Goal: Task Accomplishment & Management: Manage account settings

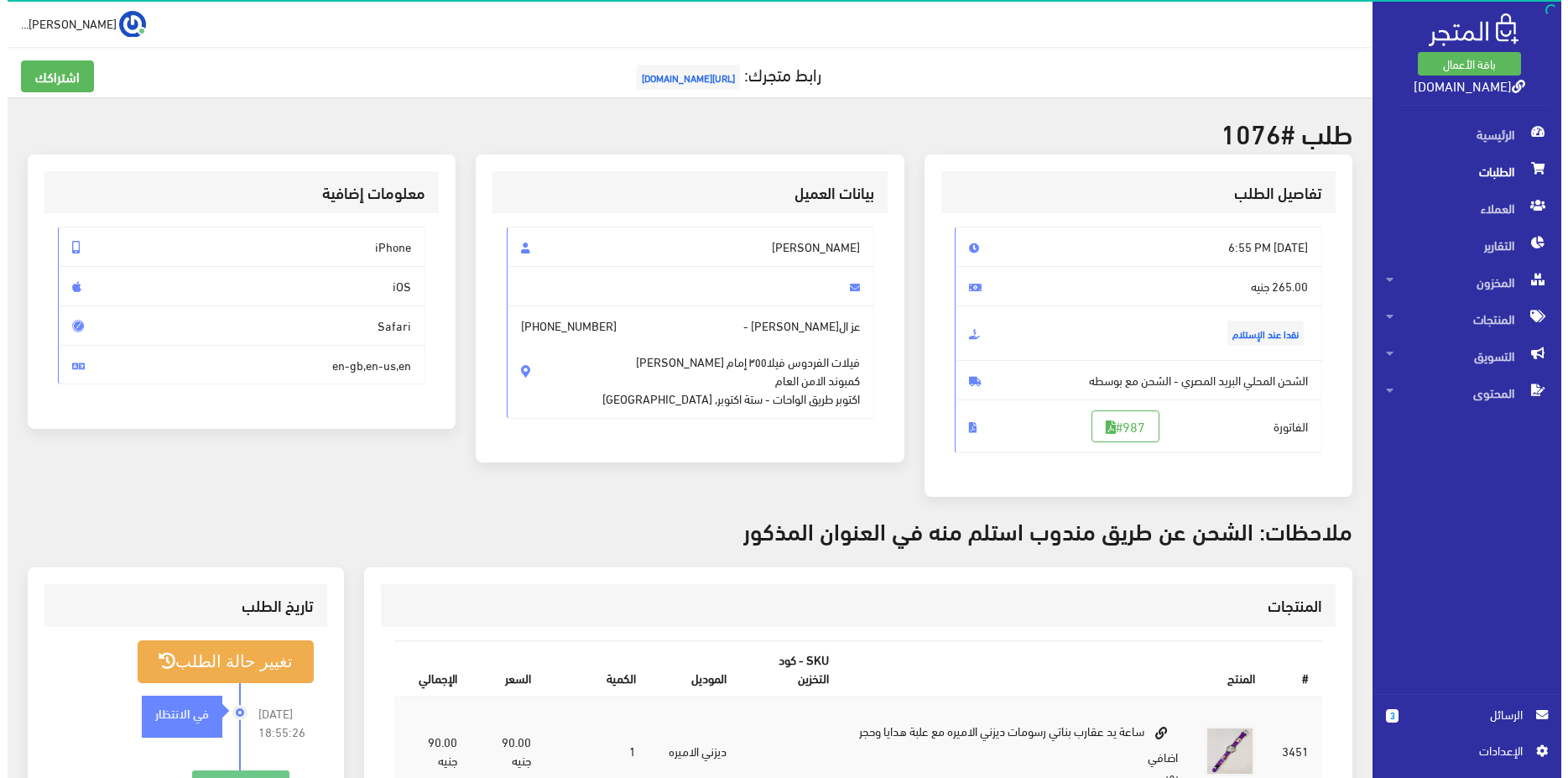
scroll to position [498, 0]
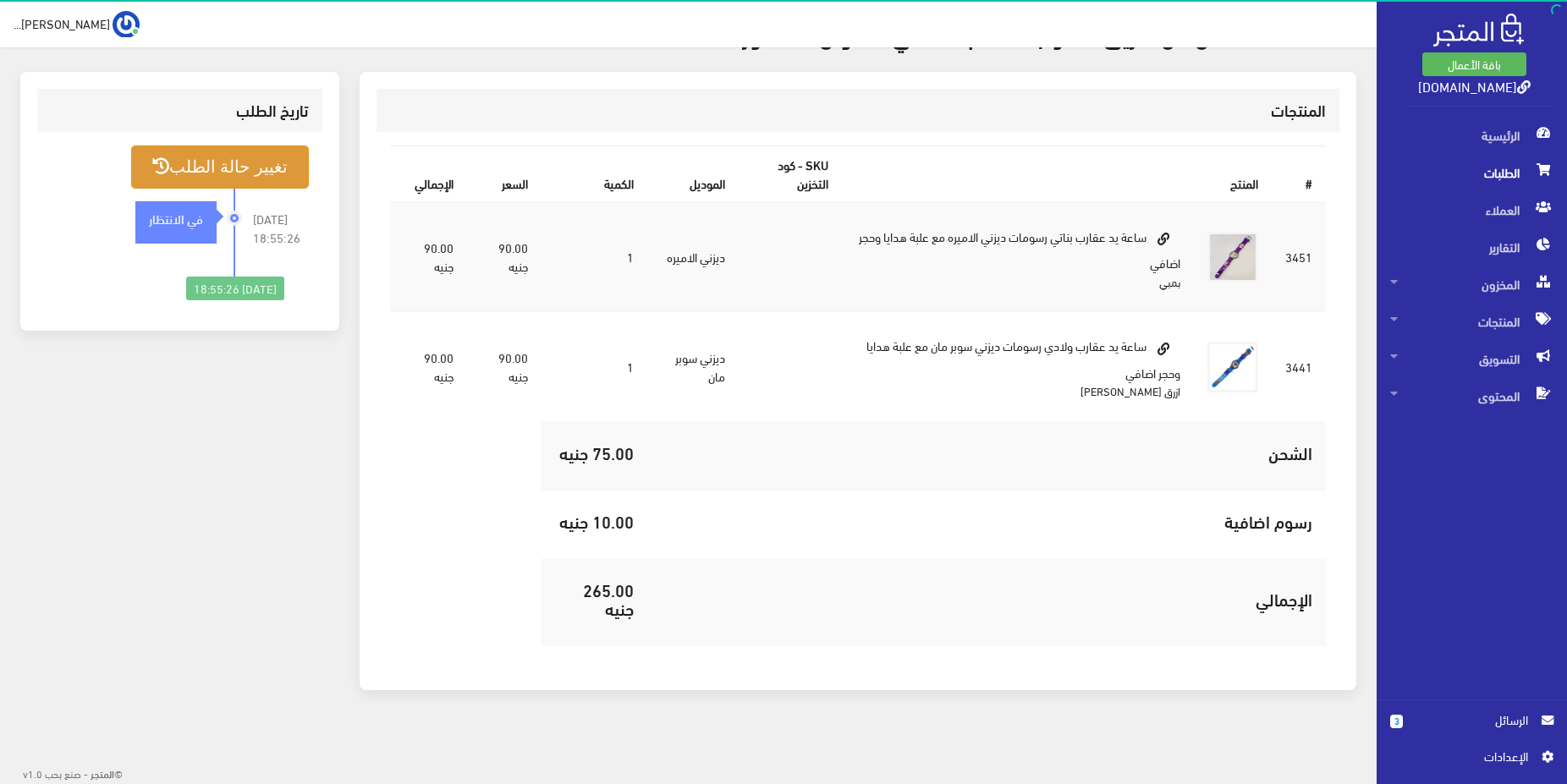
click at [138, 154] on button "تغيير حالة الطلب" at bounding box center [220, 167] width 178 height 43
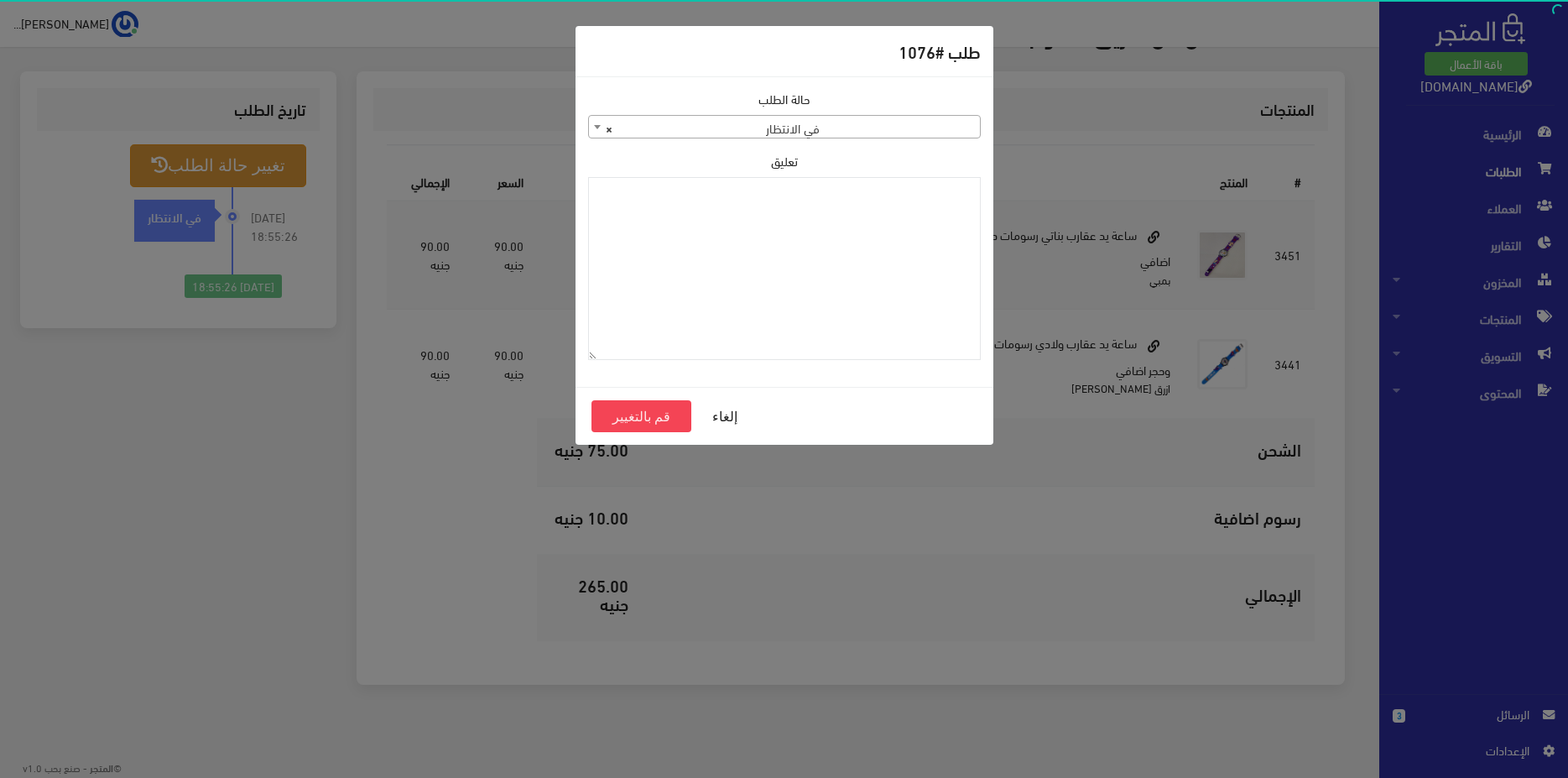
click at [923, 115] on div "حالة الطلب تم تأكيده تم شحنها ملغي تم تسليمه مرفوض رفض الاستلام من قبل العميل ف…" at bounding box center [784, 114] width 392 height 49
click at [923, 115] on span "× في الانتظار" at bounding box center [784, 127] width 391 height 23
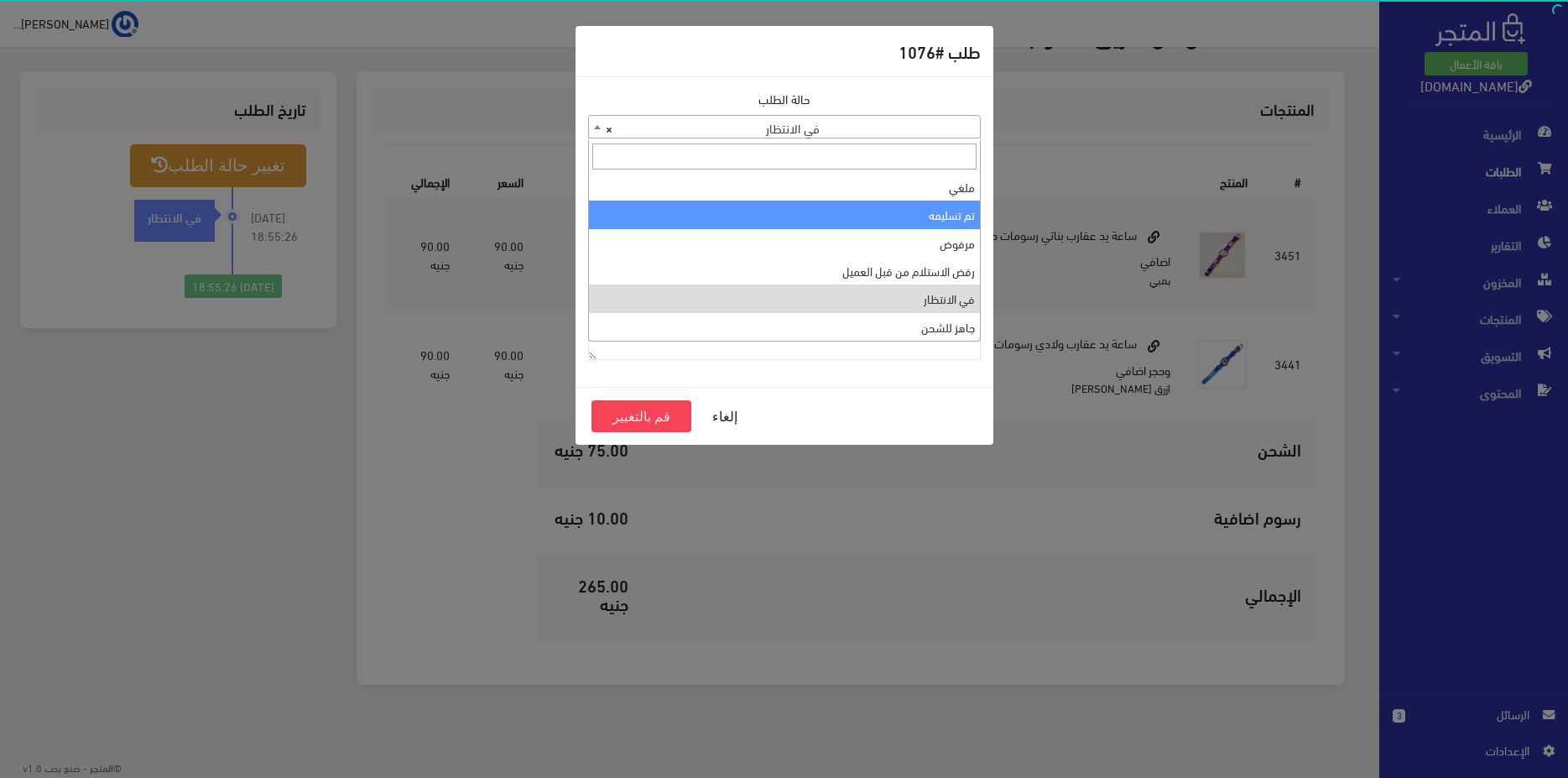
scroll to position [0, 0]
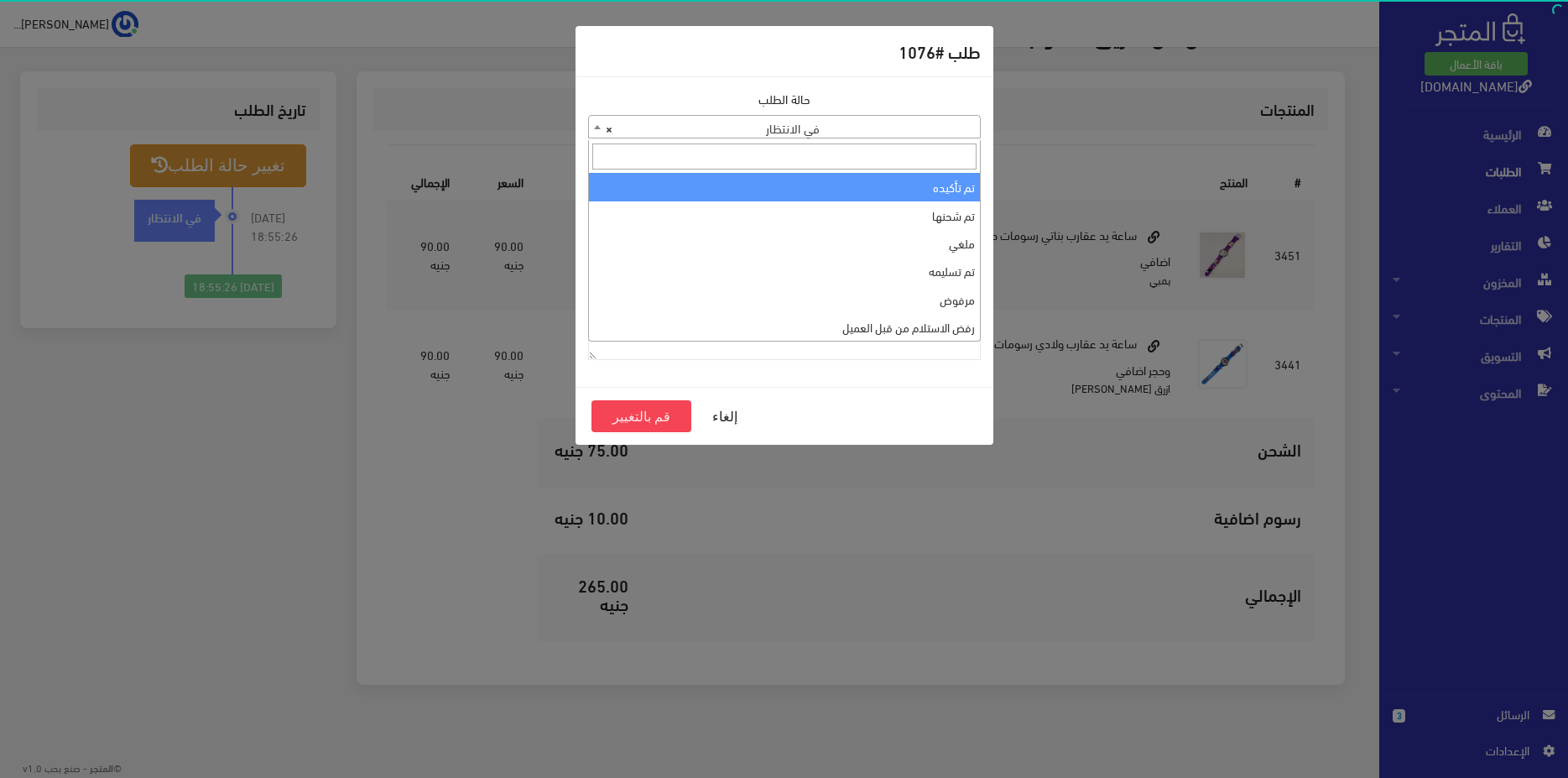
select select "1"
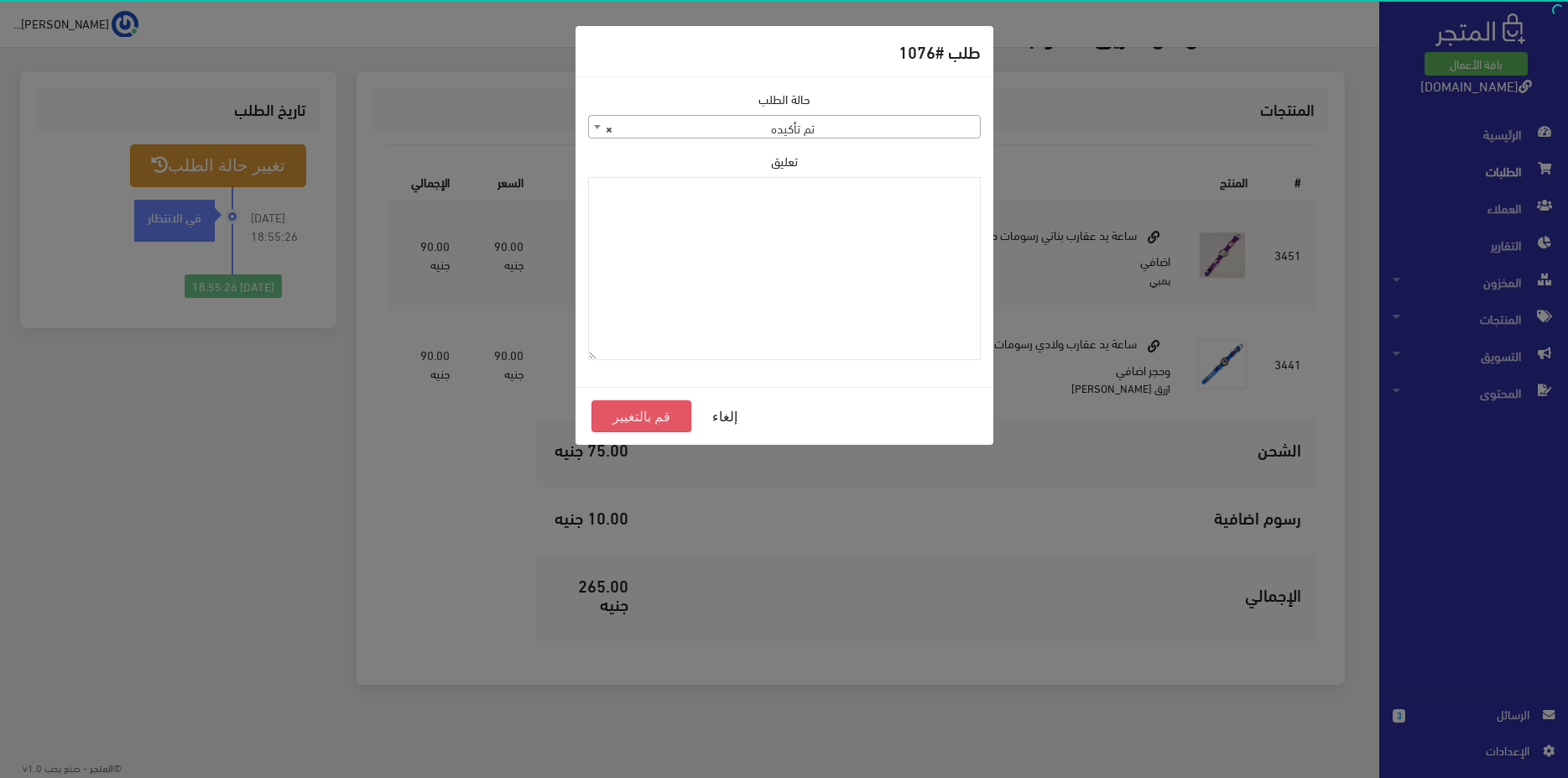
click at [624, 417] on button "قم بالتغيير" at bounding box center [642, 416] width 101 height 32
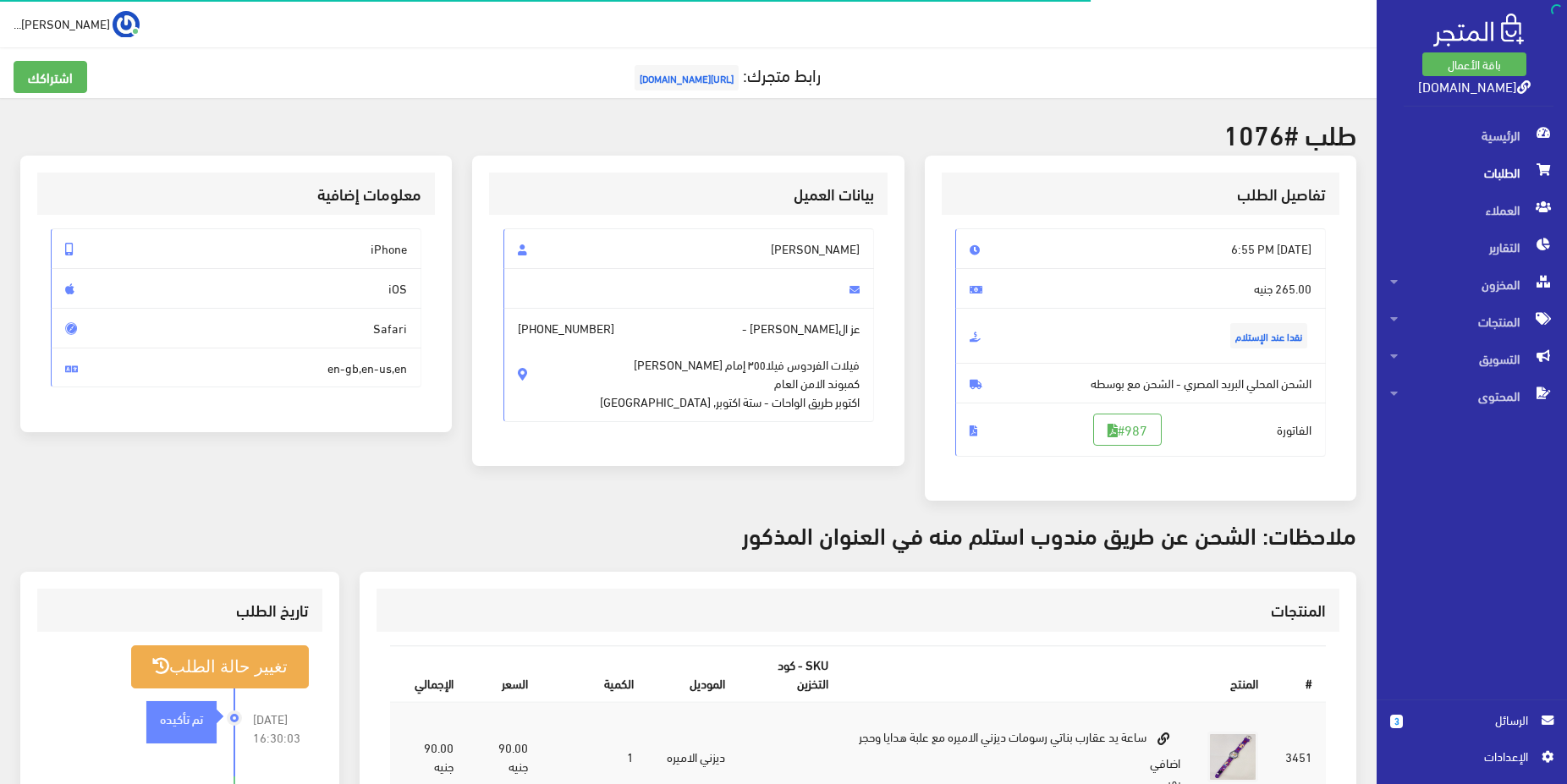
click at [819, 260] on span "[PERSON_NAME]" at bounding box center [689, 248] width 371 height 40
click at [638, 368] on span "فيلات الفردوس فيلا٣٥٥ إمام [PERSON_NAME] كمبوند الامن العام اكتوبر طريق الواحات…" at bounding box center [729, 374] width 259 height 73
drag, startPoint x: 594, startPoint y: 365, endPoint x: 693, endPoint y: 369, distance: 99.1
click at [693, 369] on span "فيلات الفردوس فيلا٣٥٥ إمام دريم لاند كمبوند الامن العام اكتوبر طريق الواحات - س…" at bounding box center [729, 374] width 259 height 73
copy span "كمبوند الامن العام"
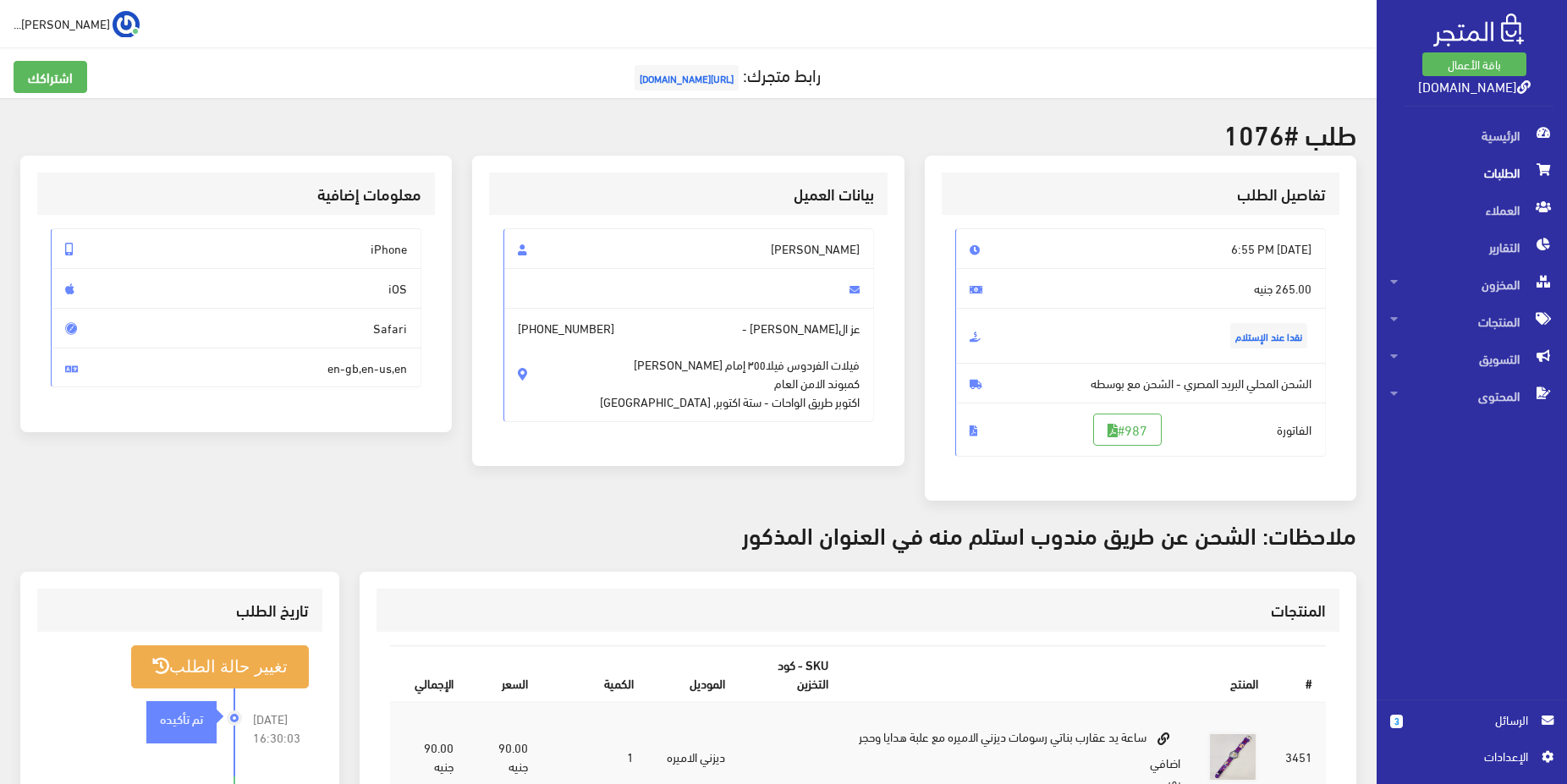
drag, startPoint x: 693, startPoint y: 350, endPoint x: 520, endPoint y: 345, distance: 173.1
click at [600, 345] on span "فيلات الفردوس فيلا٣٥٥ إمام دريم لاند كمبوند الامن العام اكتوبر طريق الواحات - س…" at bounding box center [729, 374] width 259 height 73
copy span "فيلات الفردوس فيلا٣٥٥ إمام دريم لاند"
drag, startPoint x: 709, startPoint y: 357, endPoint x: 782, endPoint y: 358, distance: 73.0
click at [615, 338] on span "+201121366669" at bounding box center [566, 328] width 97 height 19
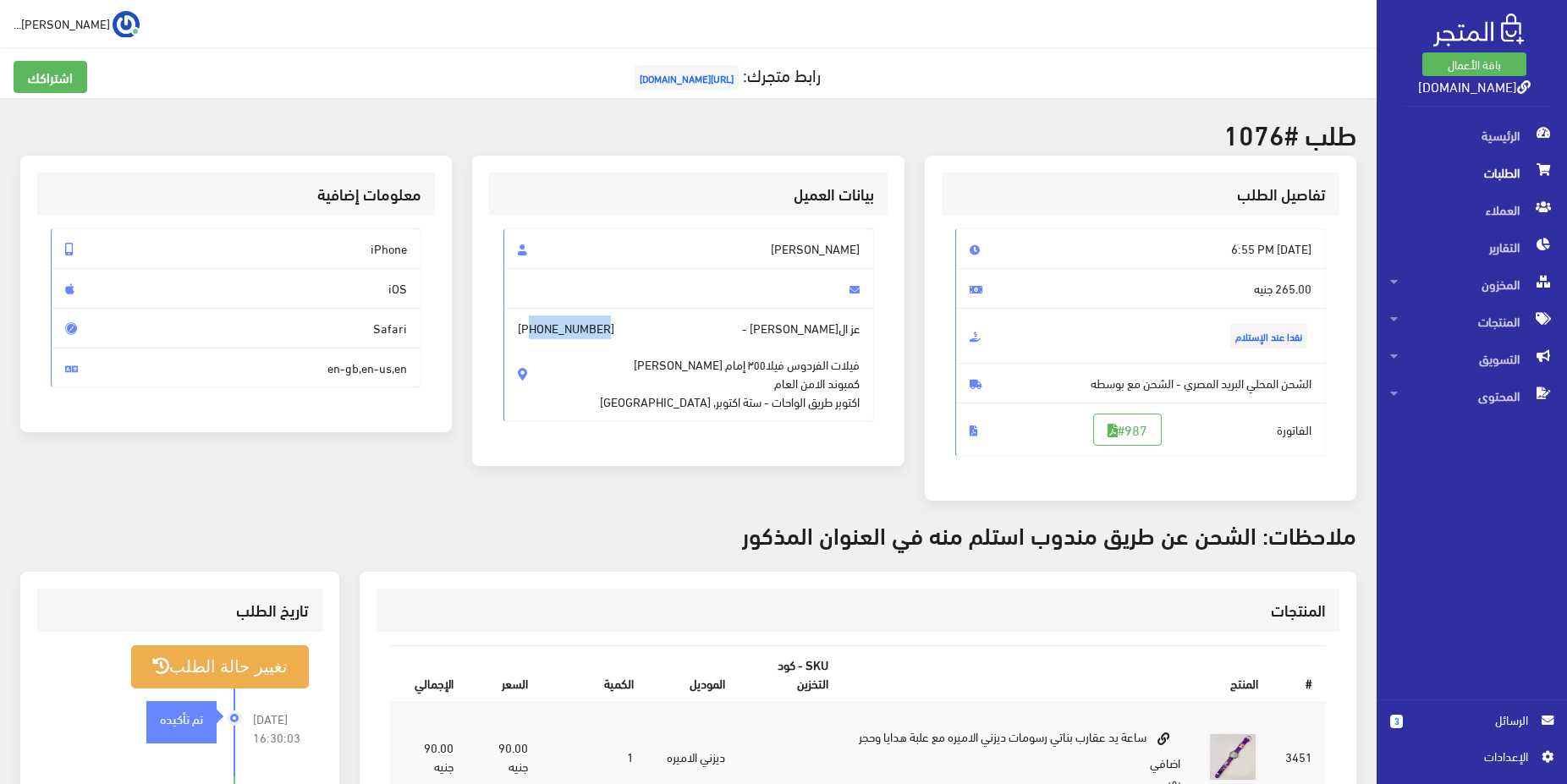
copy span "01121366669"
click at [191, 675] on button "تغيير حالة الطلب" at bounding box center [220, 667] width 178 height 43
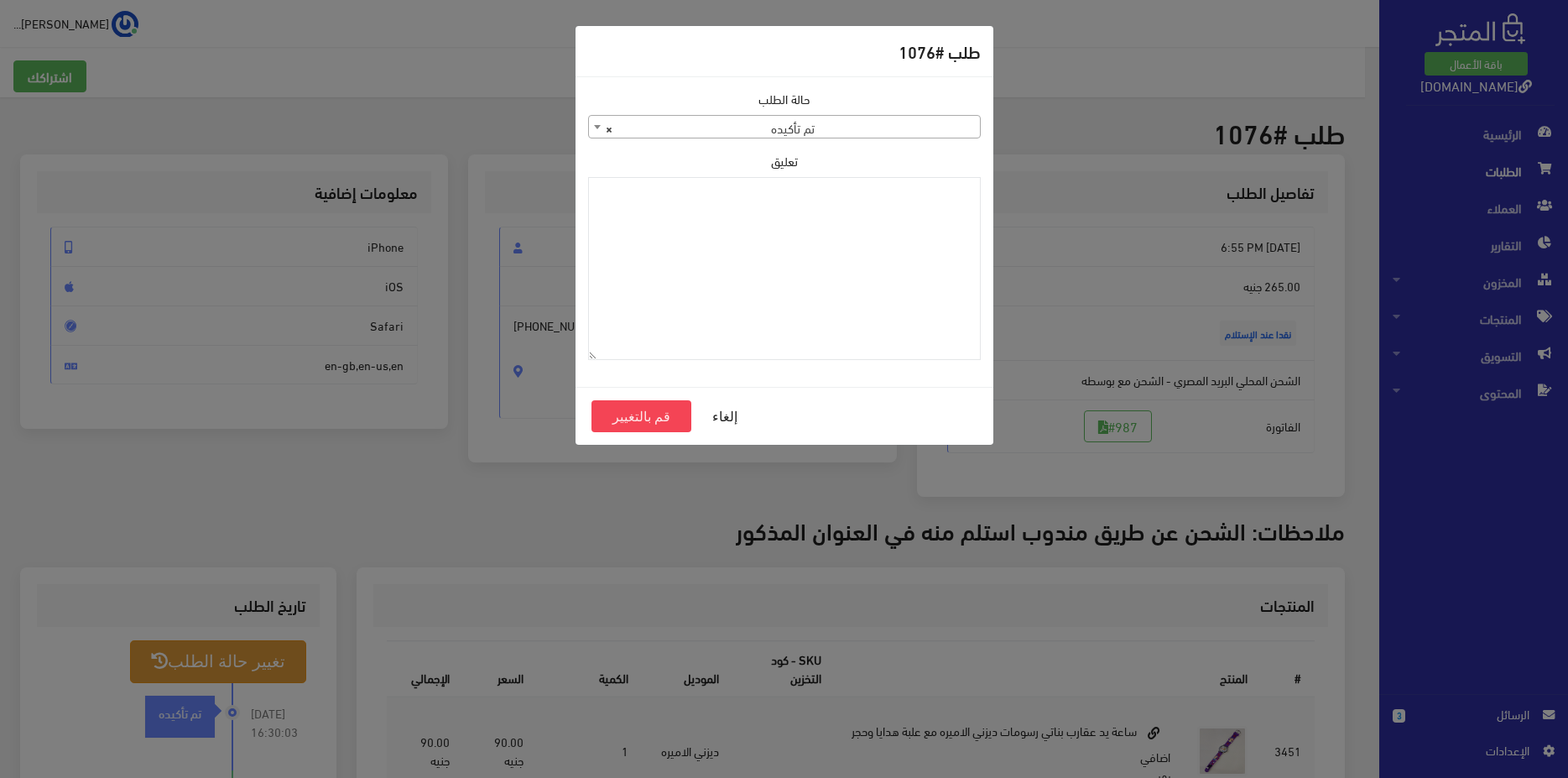
click at [856, 130] on span "× تم تأكيده" at bounding box center [784, 127] width 391 height 23
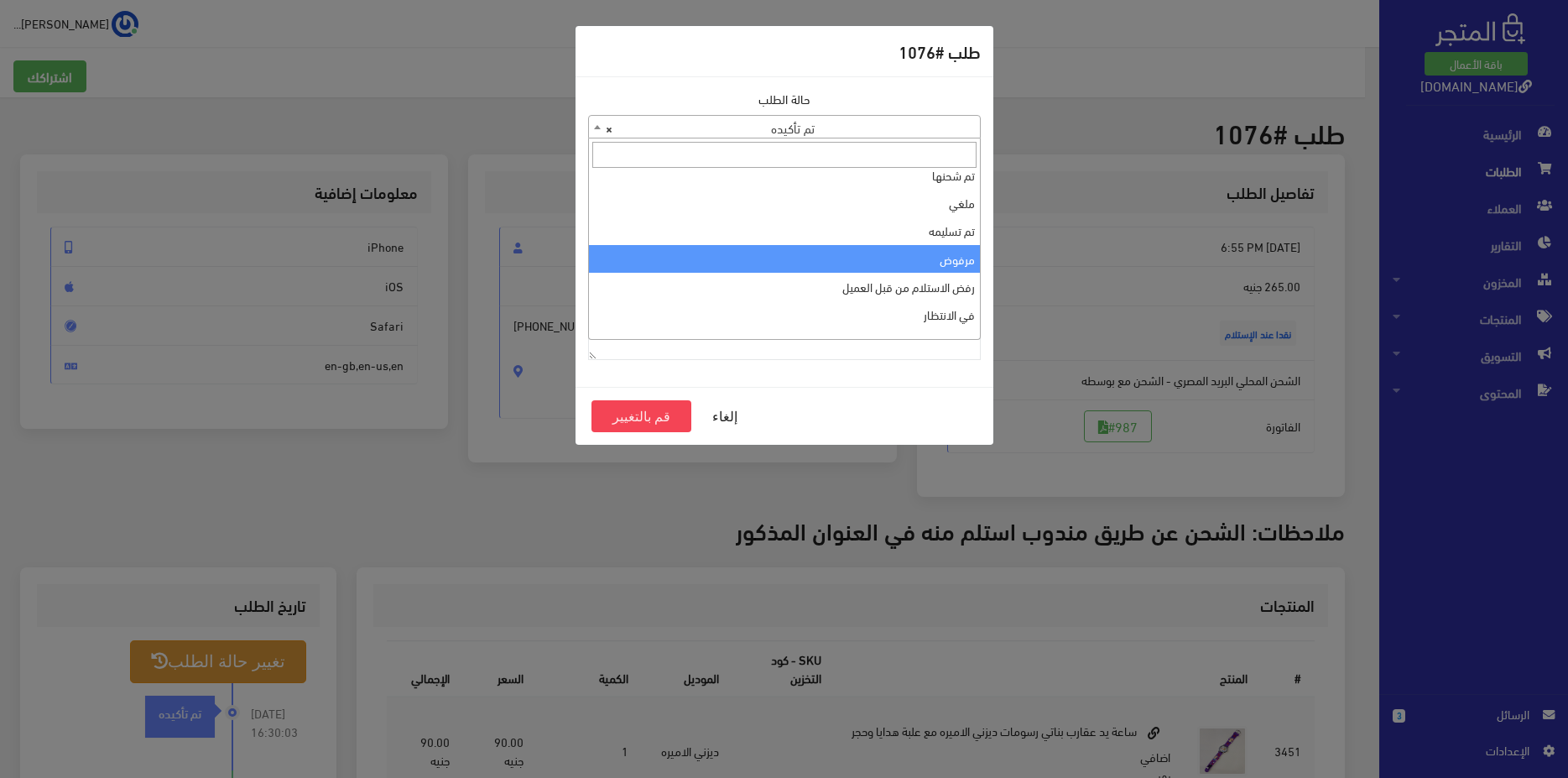
scroll to position [56, 0]
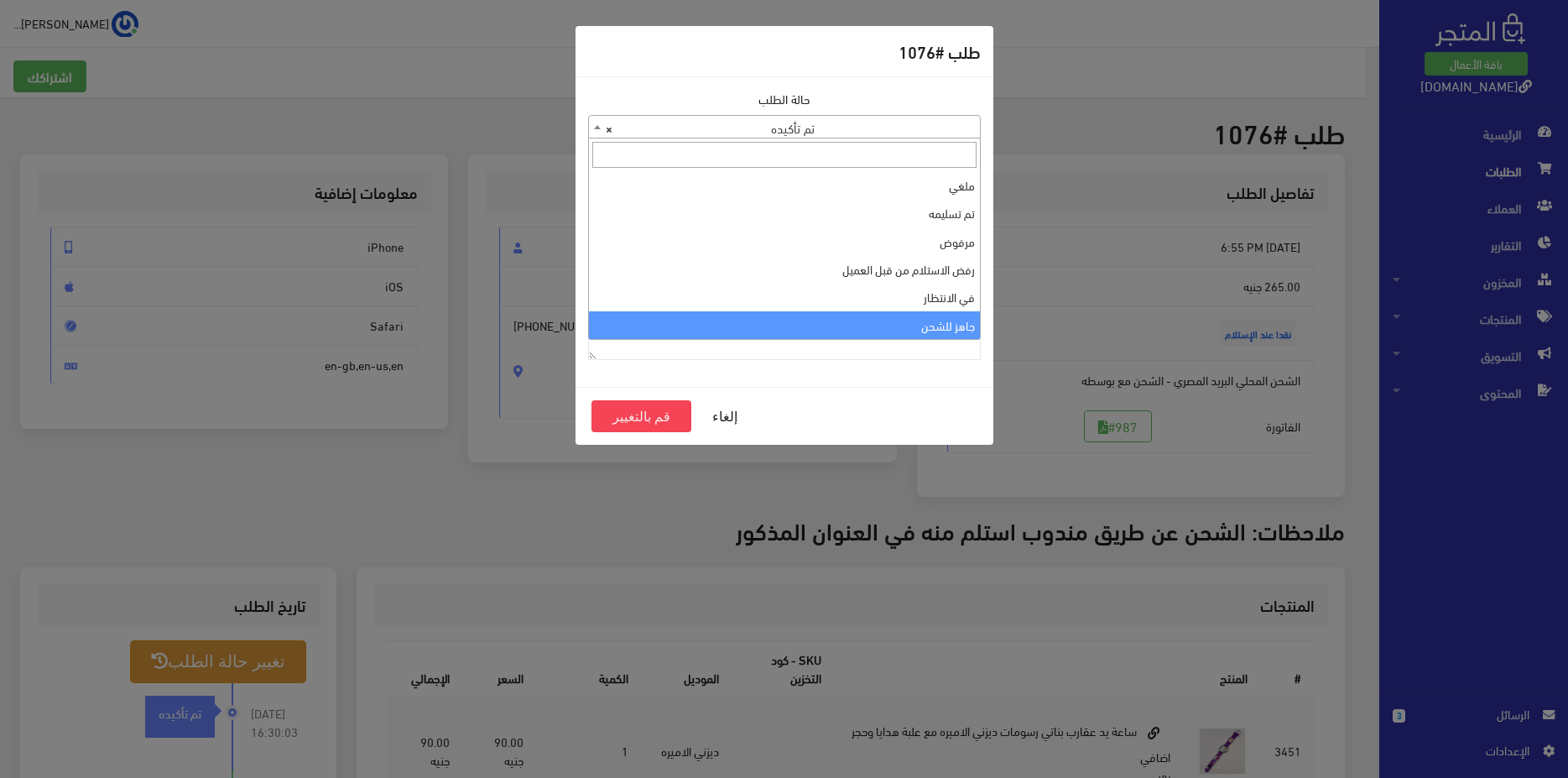
select select "13"
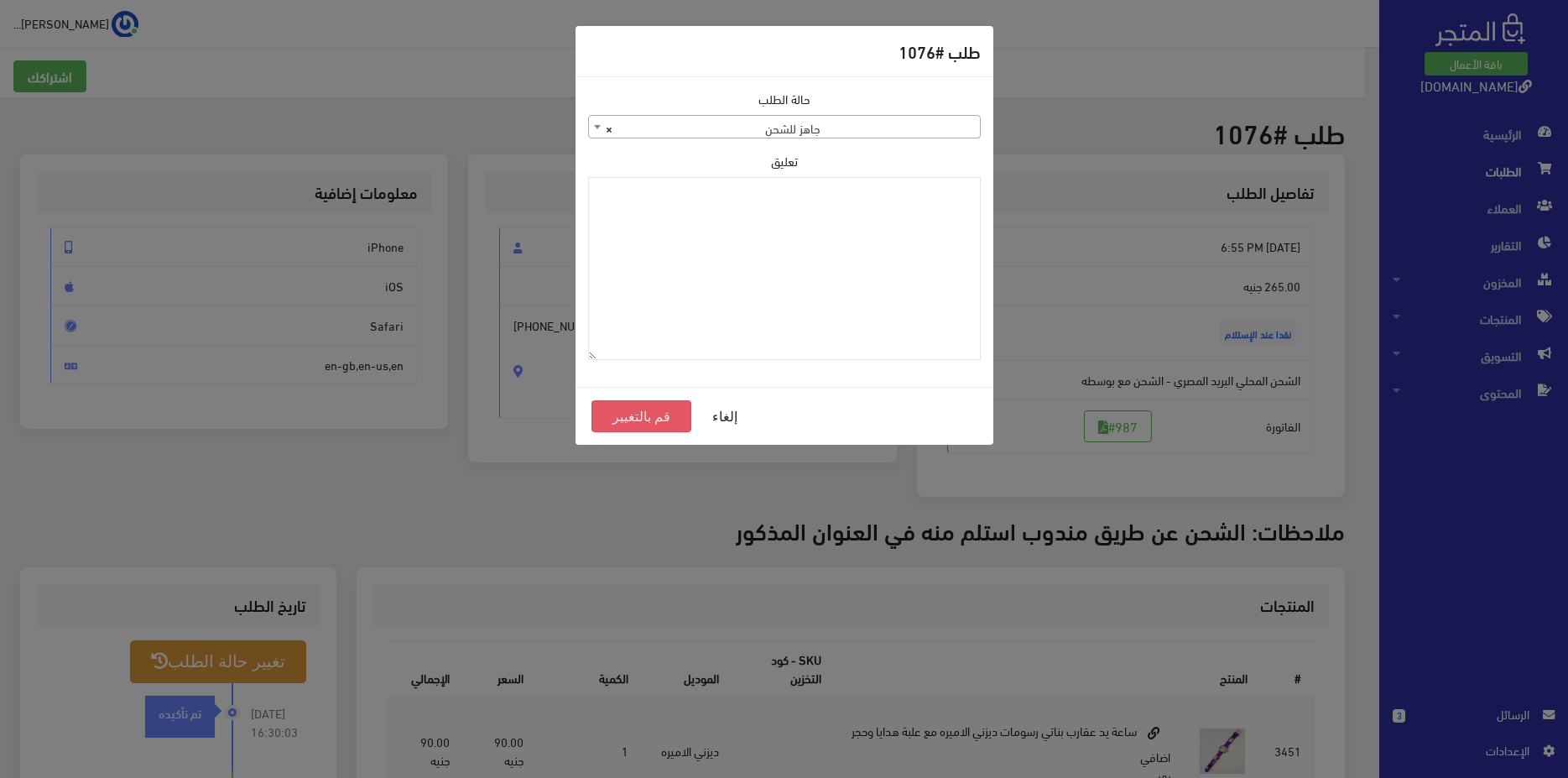
click at [643, 430] on button "قم بالتغيير" at bounding box center [642, 416] width 101 height 32
click at [643, 428] on button "قم بالتغيير" at bounding box center [642, 416] width 101 height 32
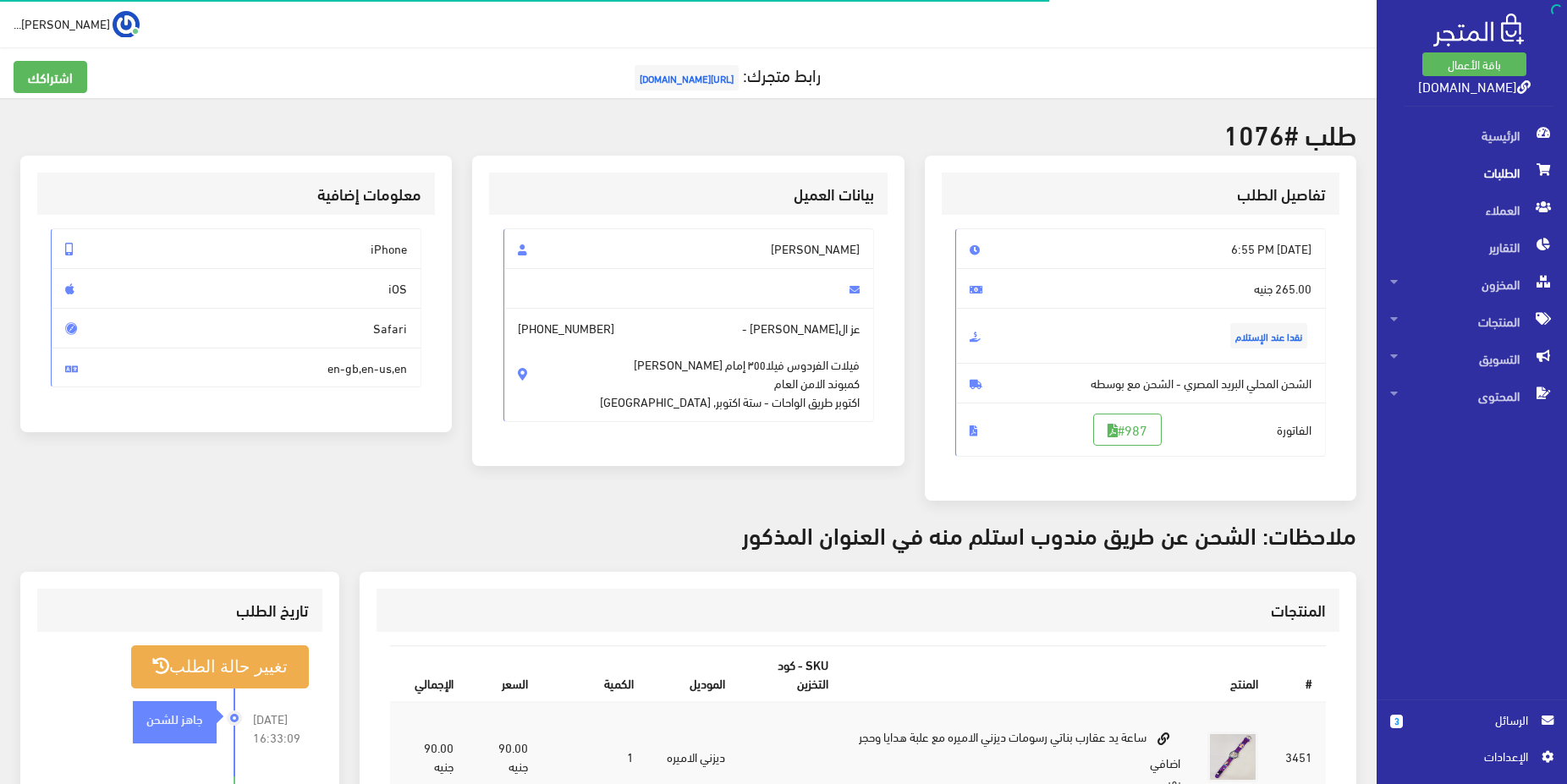
click at [1514, 172] on span "الطلبات" at bounding box center [1471, 172] width 163 height 37
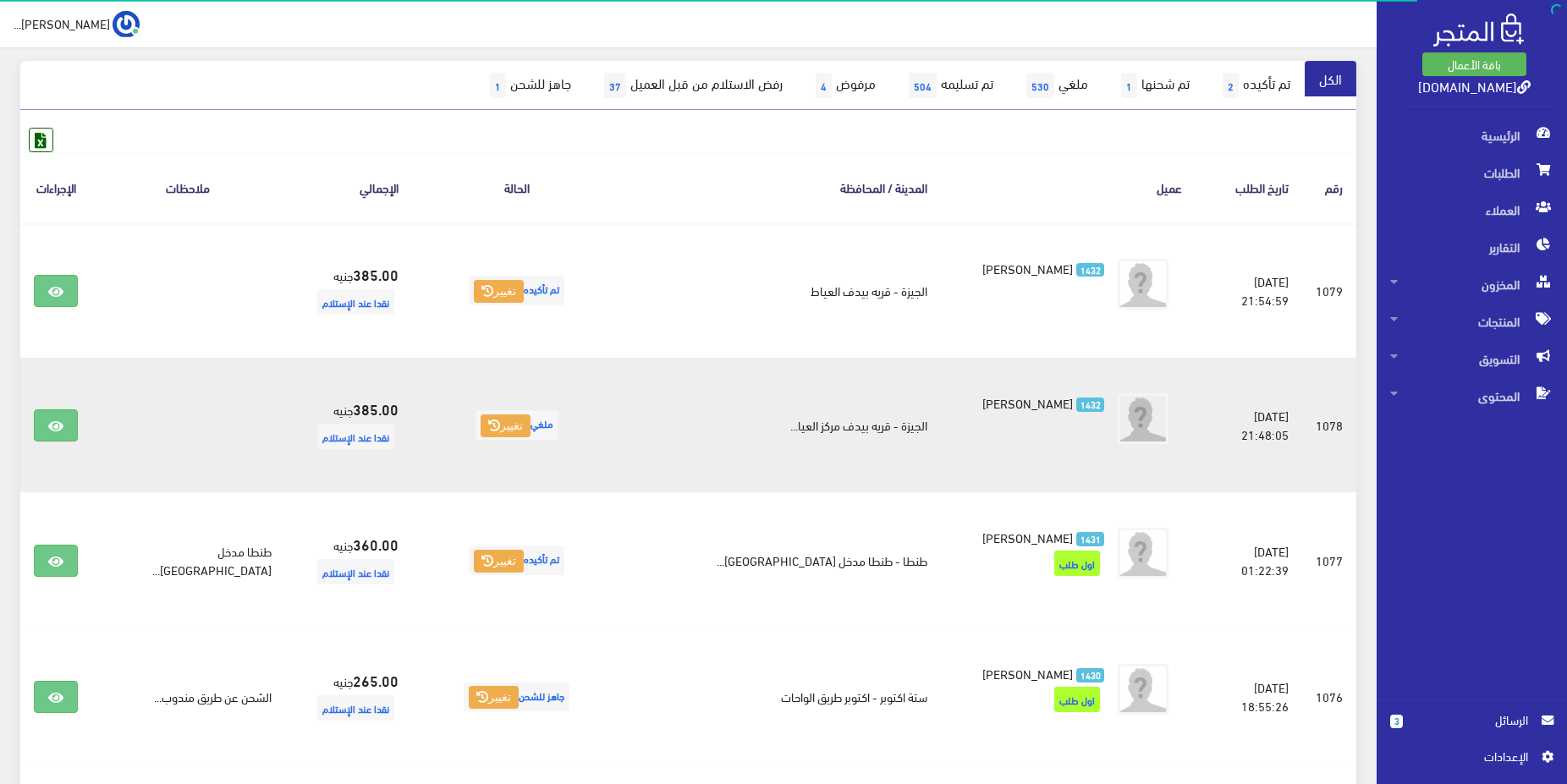
scroll to position [172, 0]
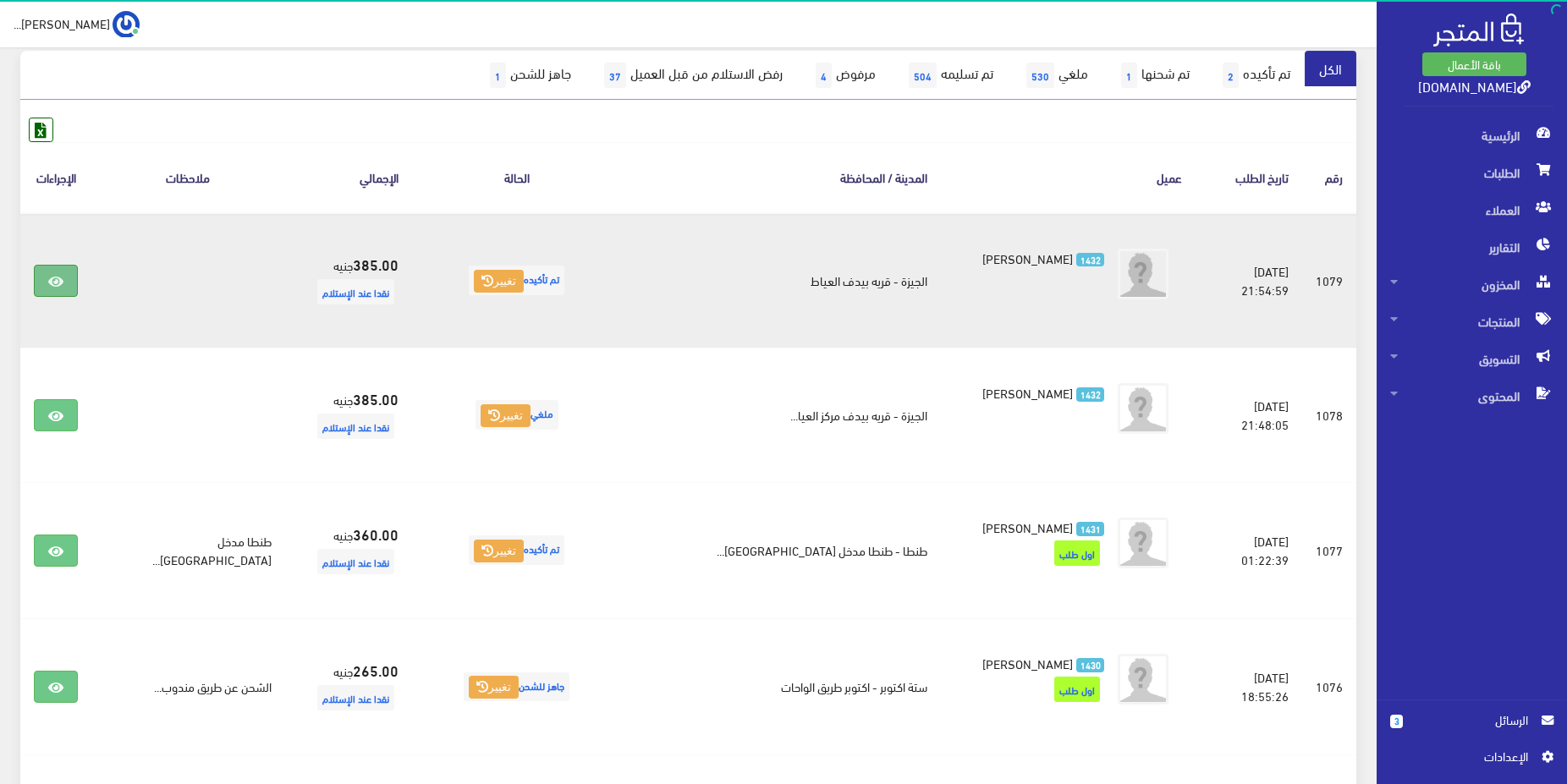
click at [59, 277] on icon at bounding box center [56, 282] width 16 height 14
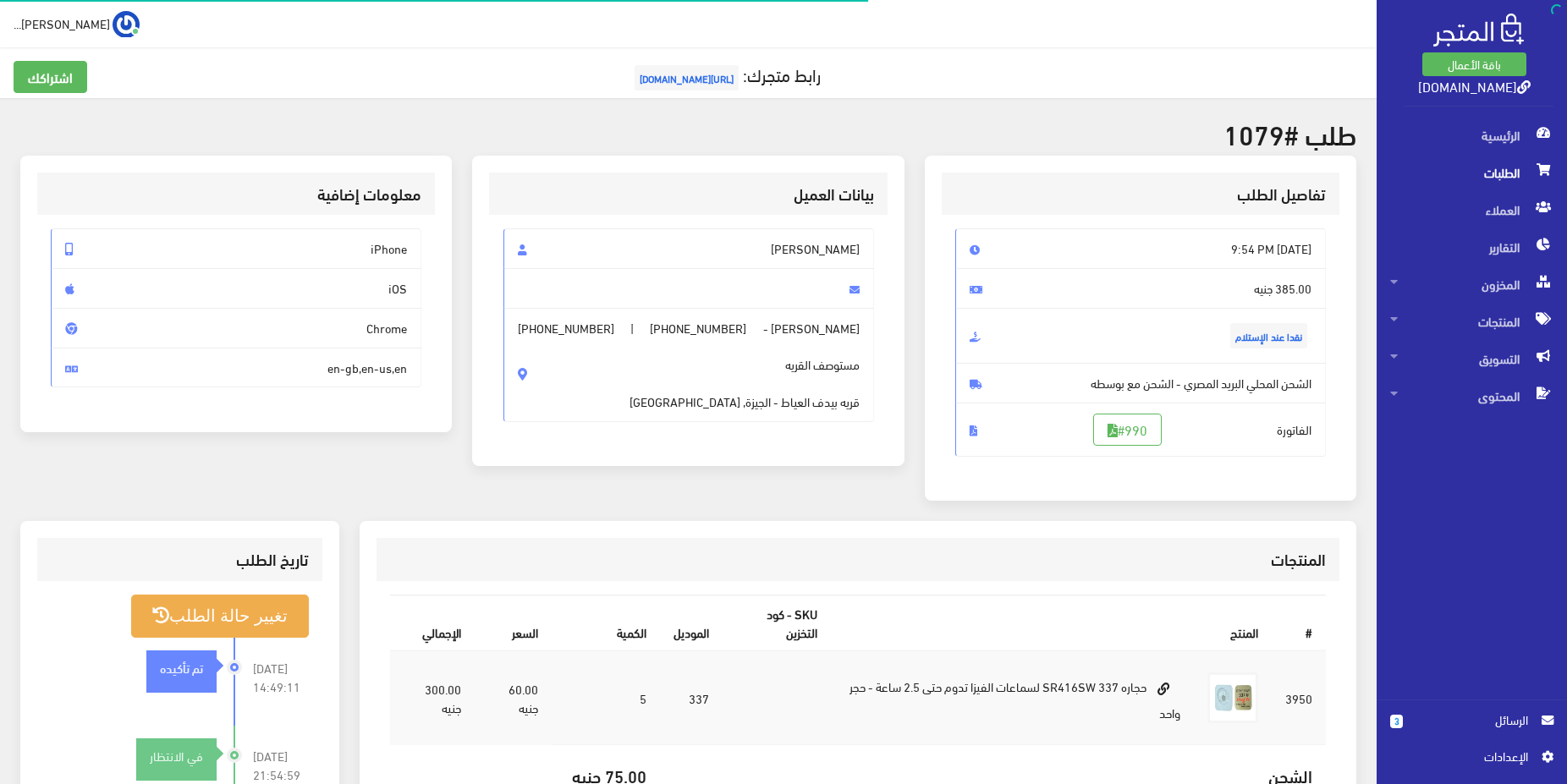
click at [821, 254] on span "محمد احمد محمود عادل" at bounding box center [689, 248] width 371 height 40
click at [821, 254] on span "[PERSON_NAME]" at bounding box center [689, 248] width 371 height 40
drag, startPoint x: 530, startPoint y: 327, endPoint x: 602, endPoint y: 325, distance: 72.0
click at [602, 325] on span "[PHONE_NUMBER]" at bounding box center [566, 328] width 97 height 19
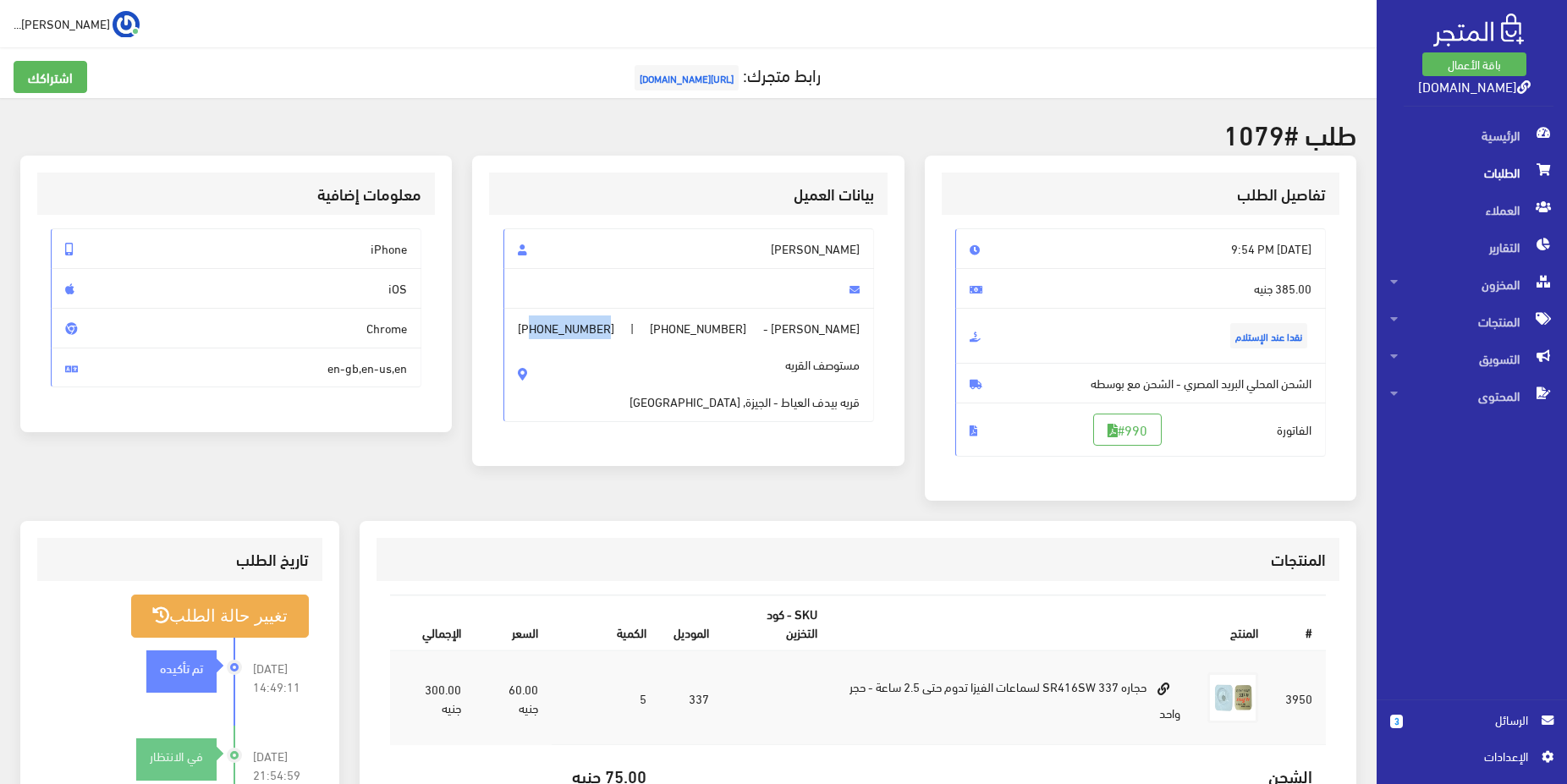
copy span "01152981308"
click at [220, 620] on button "تغيير حالة الطلب" at bounding box center [220, 616] width 178 height 43
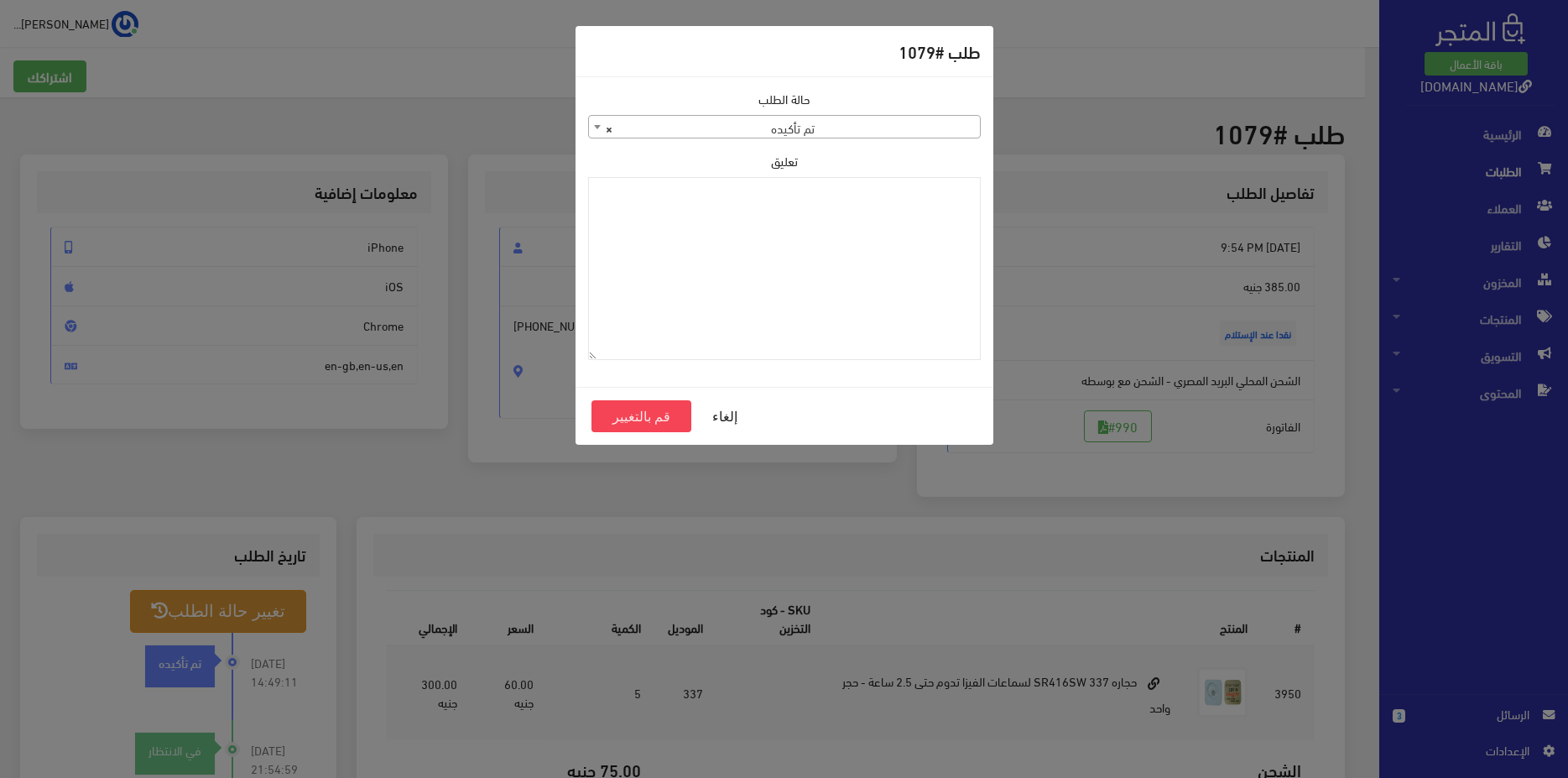
click at [854, 123] on span "× تم تأكيده" at bounding box center [784, 127] width 391 height 23
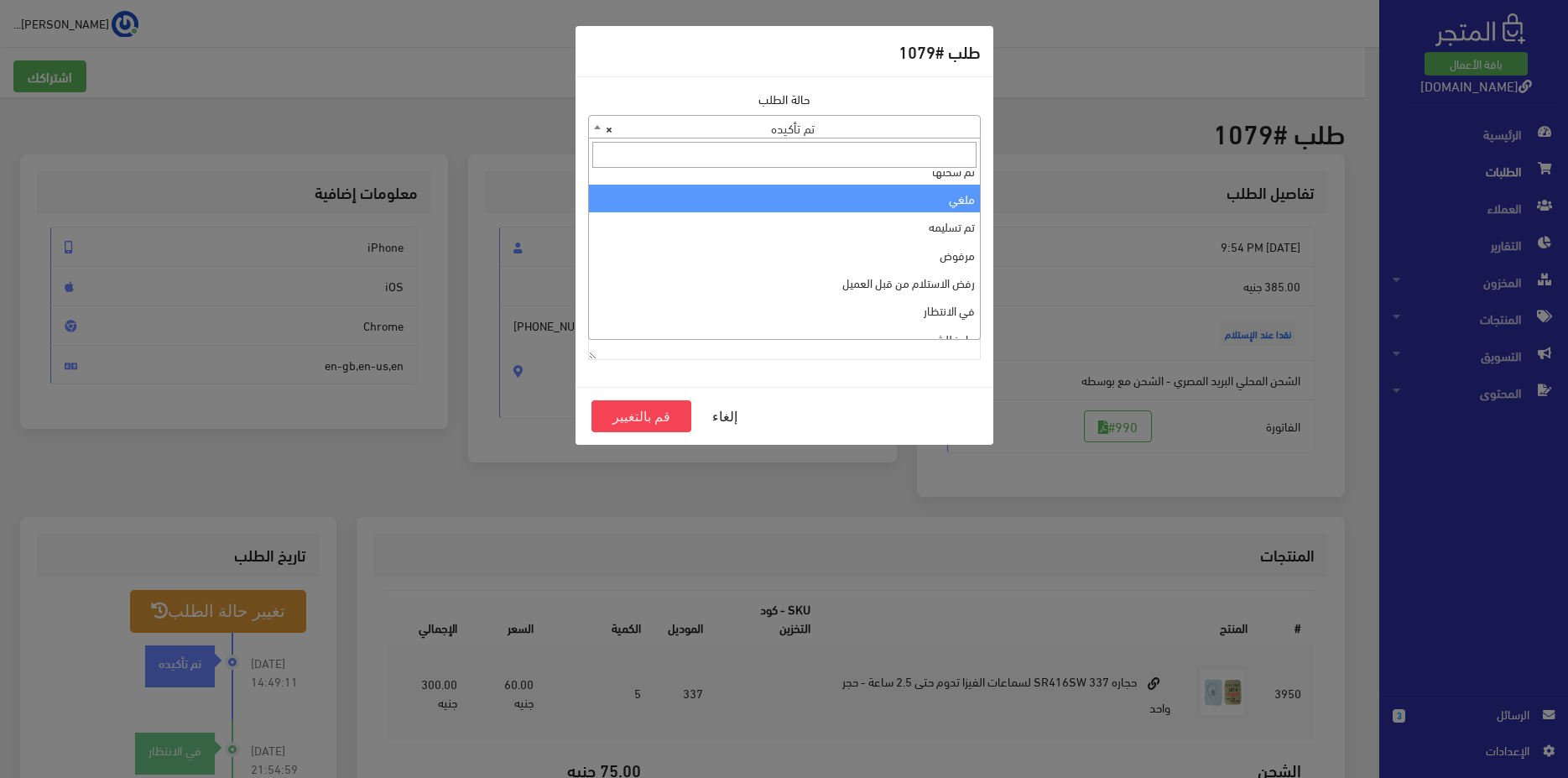
scroll to position [56, 0]
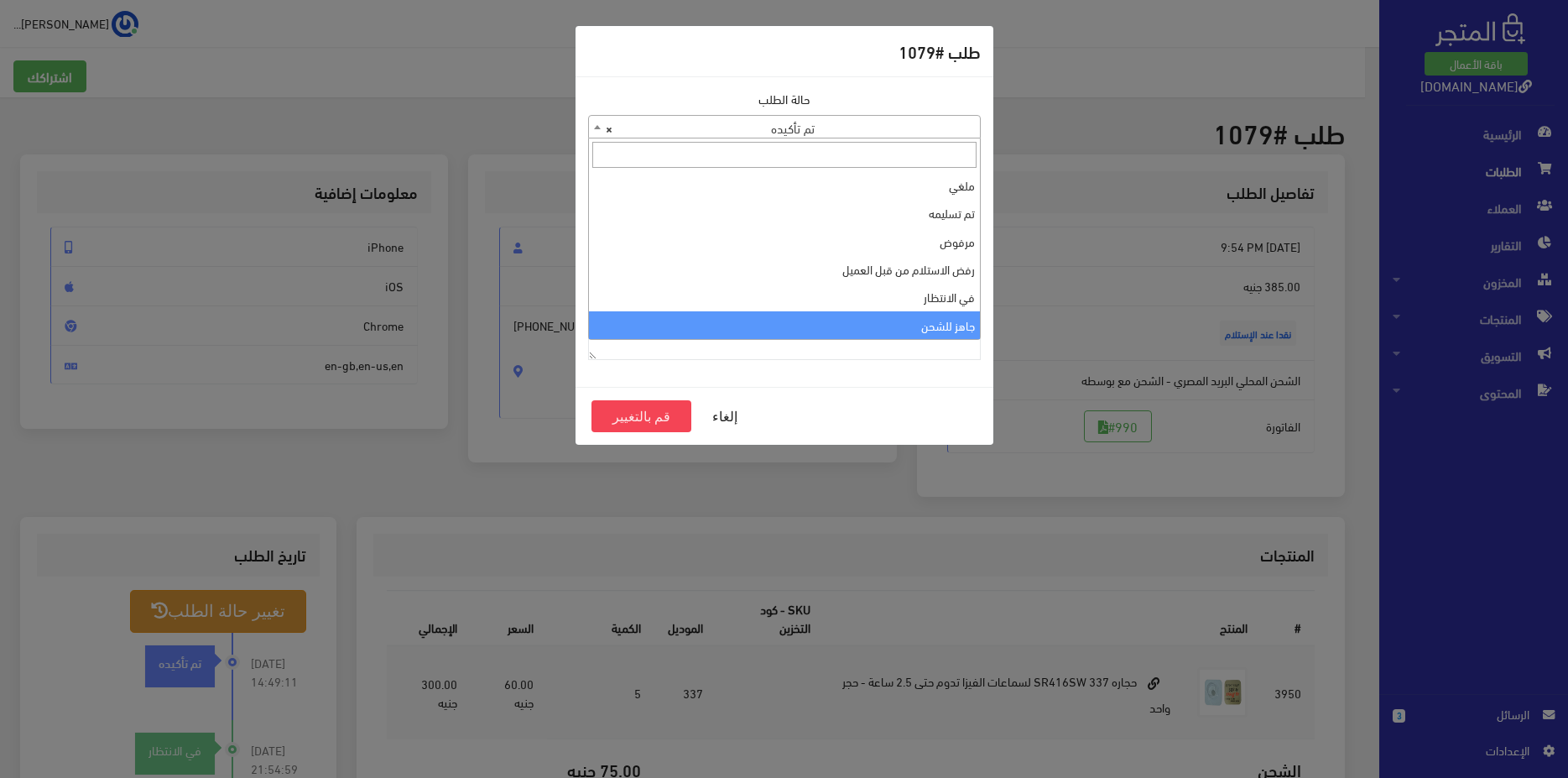
select select "13"
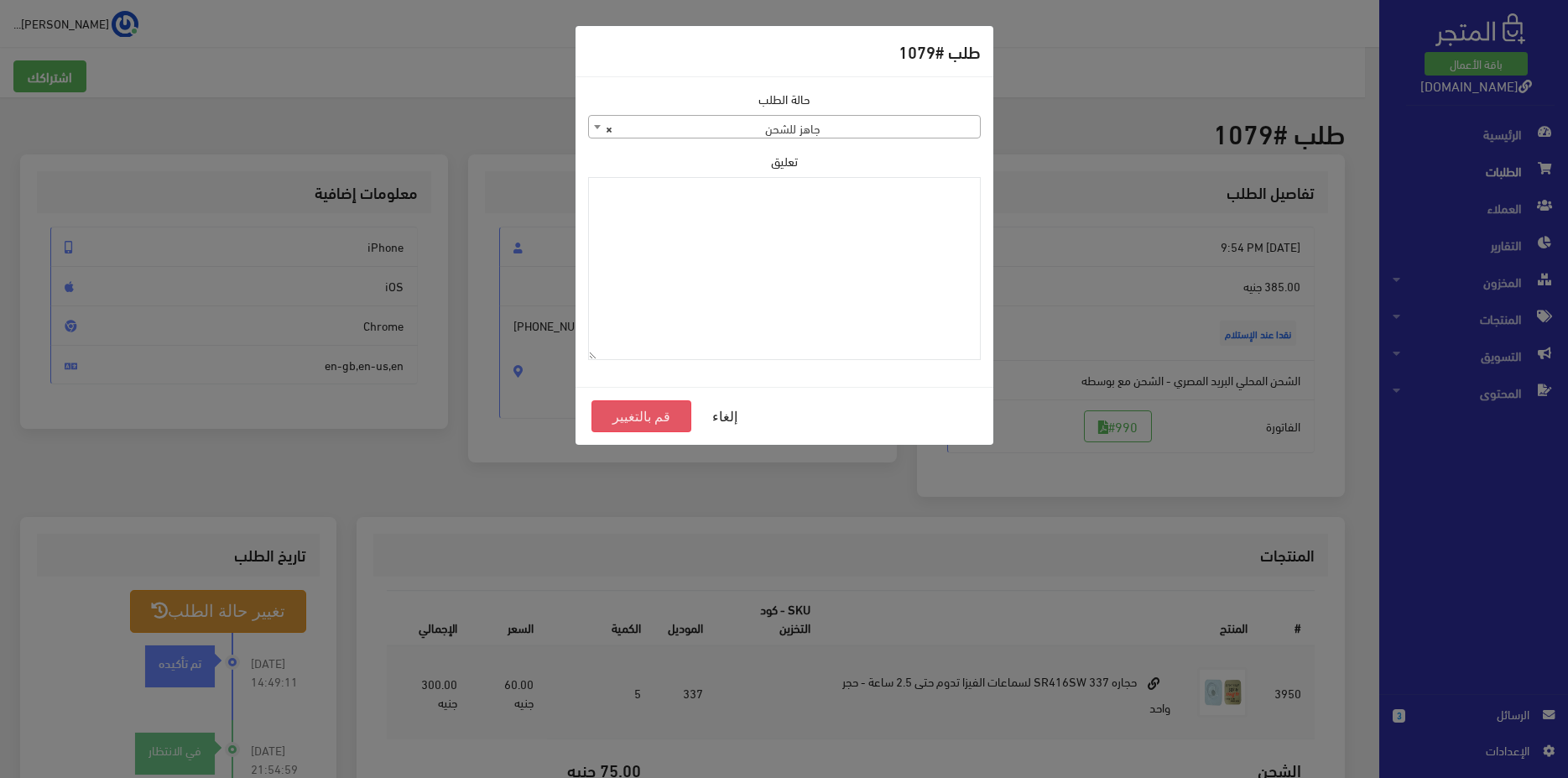
click at [609, 424] on button "قم بالتغيير" at bounding box center [642, 416] width 101 height 32
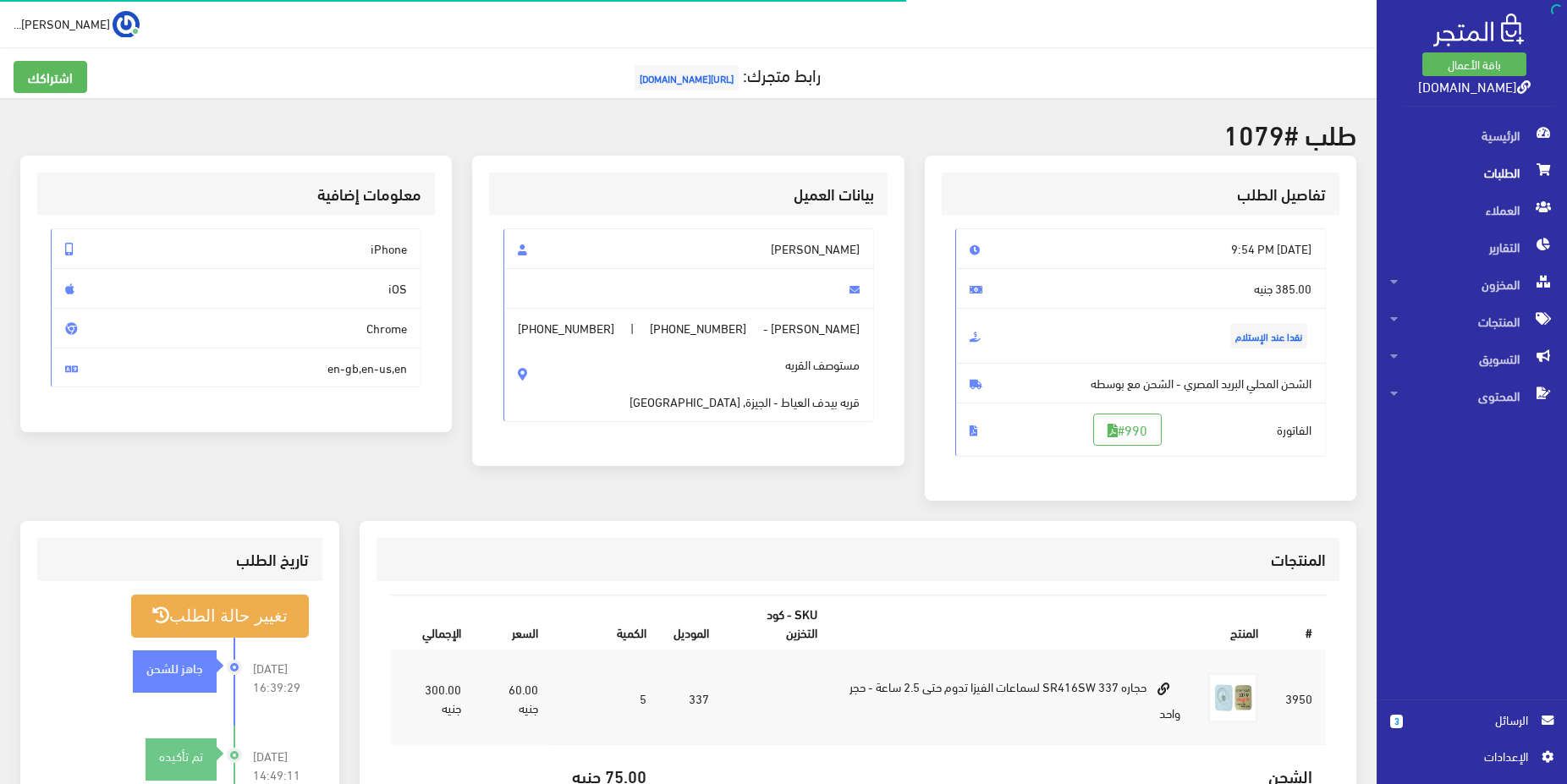
click at [1470, 183] on span "الطلبات" at bounding box center [1471, 172] width 163 height 37
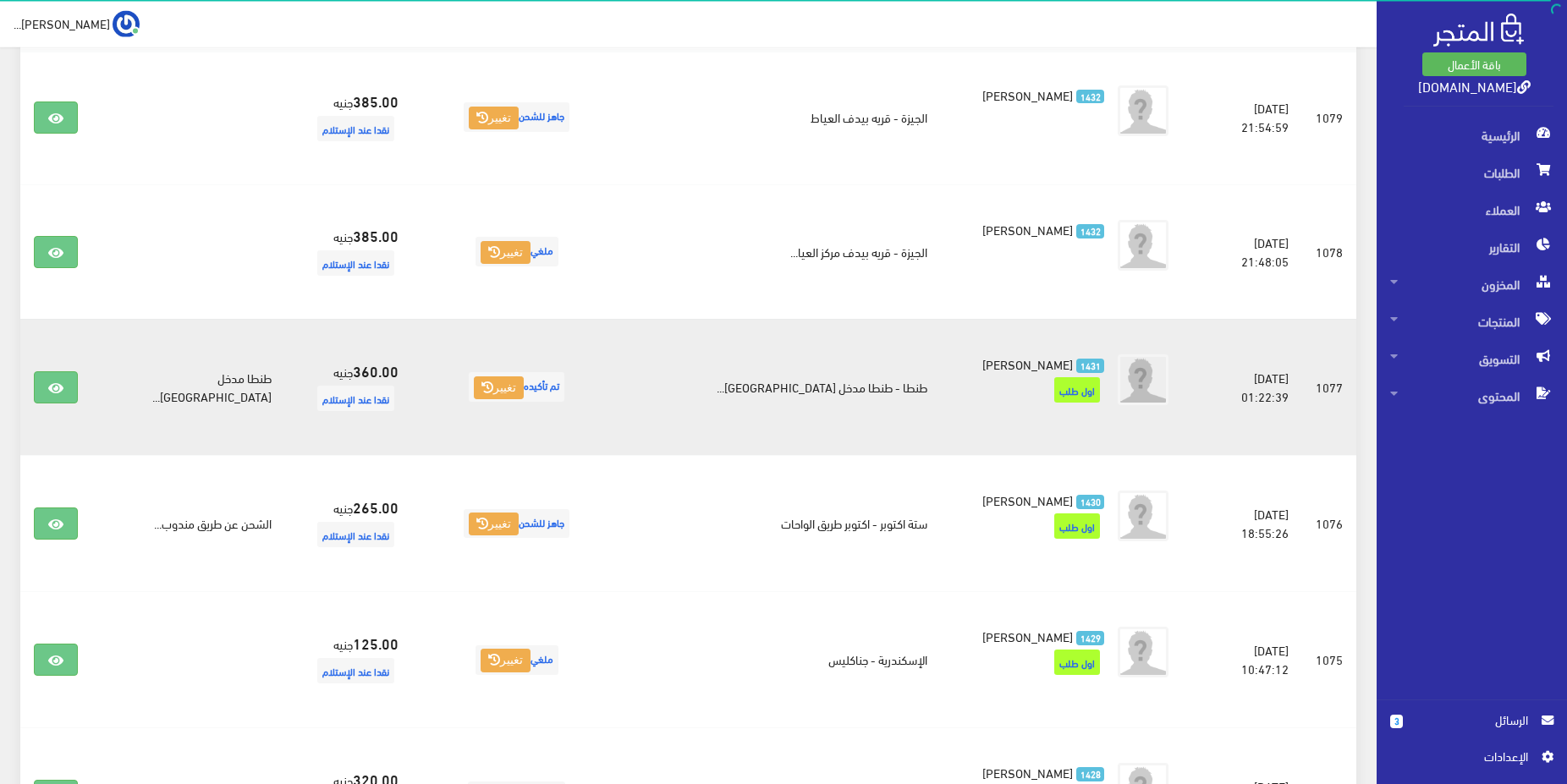
scroll to position [432, 0]
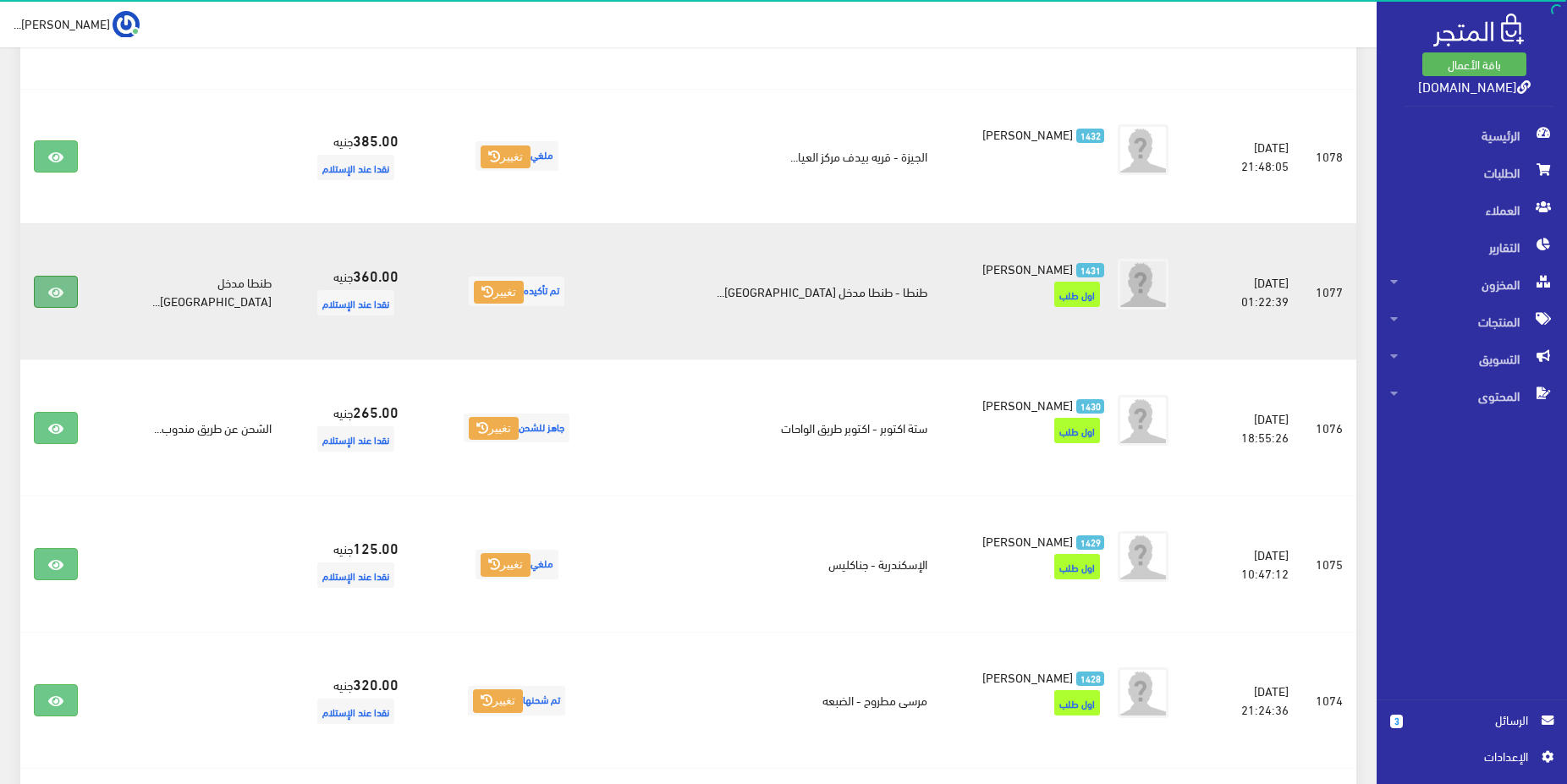
click at [50, 294] on link at bounding box center [55, 291] width 44 height 32
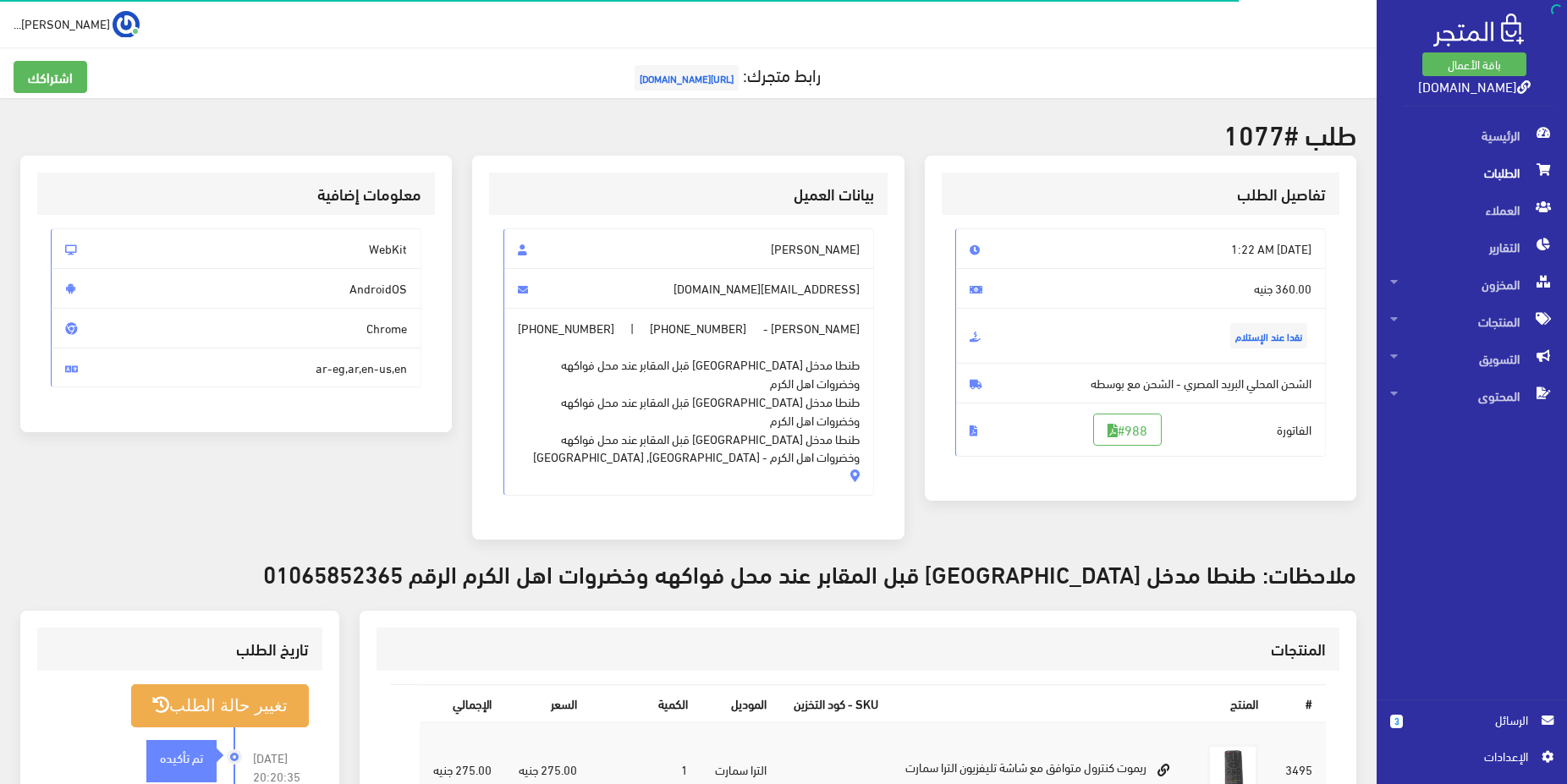
drag, startPoint x: 811, startPoint y: 251, endPoint x: 871, endPoint y: 241, distance: 60.8
click at [871, 241] on span "[PERSON_NAME]" at bounding box center [689, 248] width 371 height 40
copy span "[PERSON_NAME]"
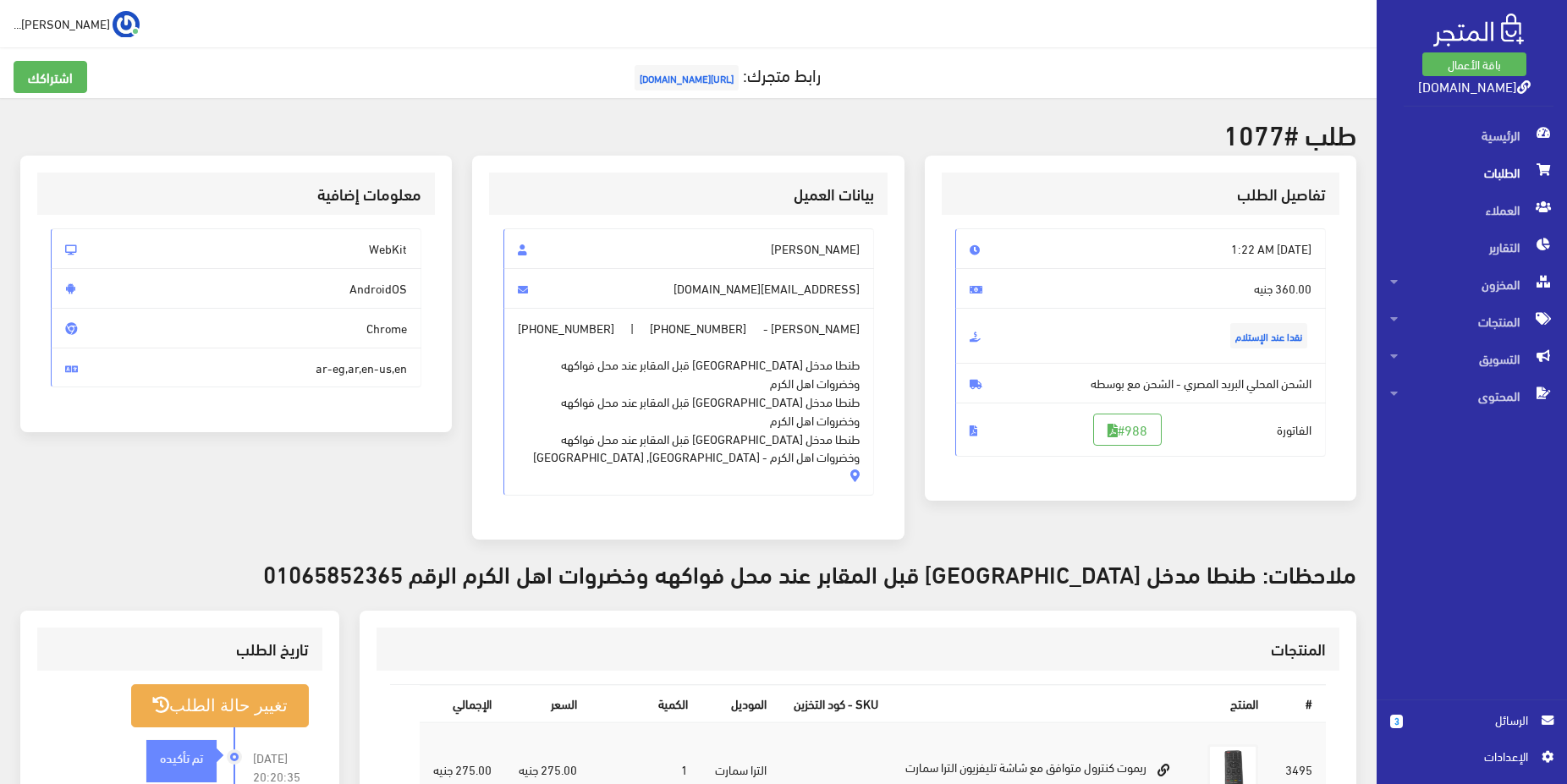
drag, startPoint x: 869, startPoint y: 360, endPoint x: 523, endPoint y: 366, distance: 346.1
click at [523, 366] on span "زياد كريم - +201065852365 | +201065852365 طنطا مدخل كفر عصام قبل المقابر عند مح…" at bounding box center [689, 401] width 371 height 188
copy span "طنطا مدخل كفر عصام قبل المقابر عند محل فواكهه وخضروات اهل الكرم"
drag, startPoint x: 698, startPoint y: 327, endPoint x: 770, endPoint y: 326, distance: 72.0
click at [746, 326] on span "+201065852365" at bounding box center [698, 328] width 97 height 19
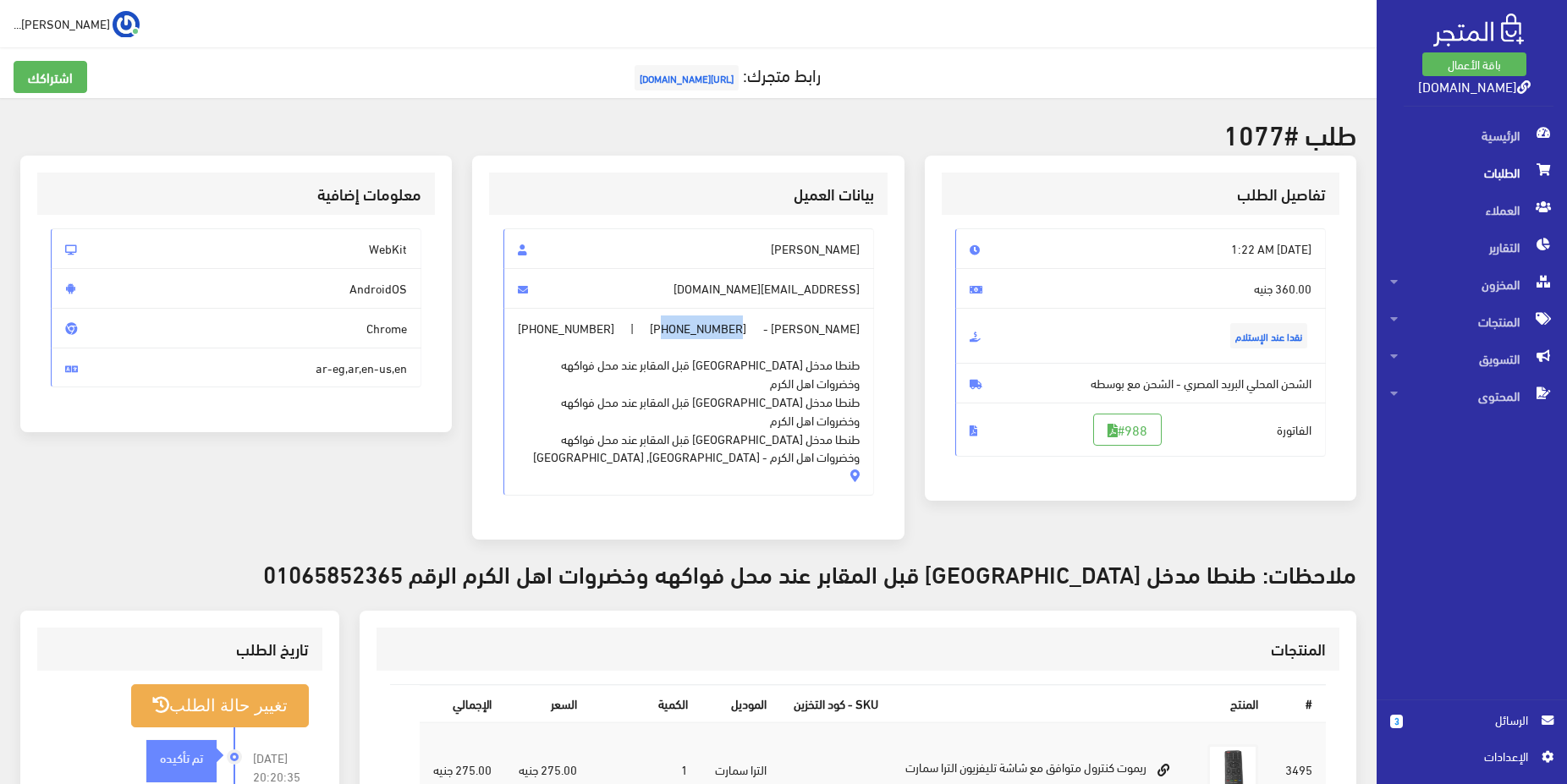
copy span "01065852365"
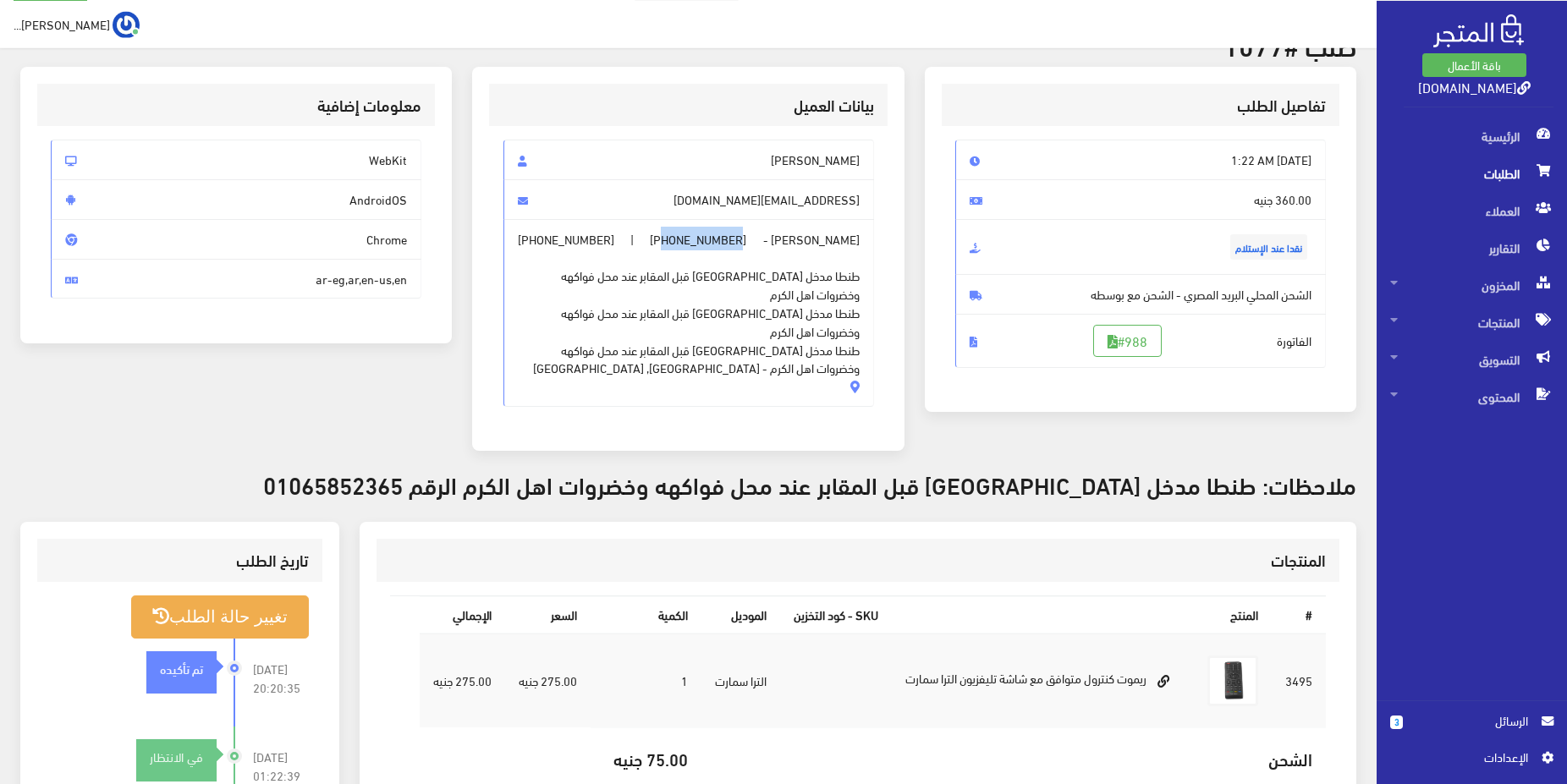
scroll to position [340, 0]
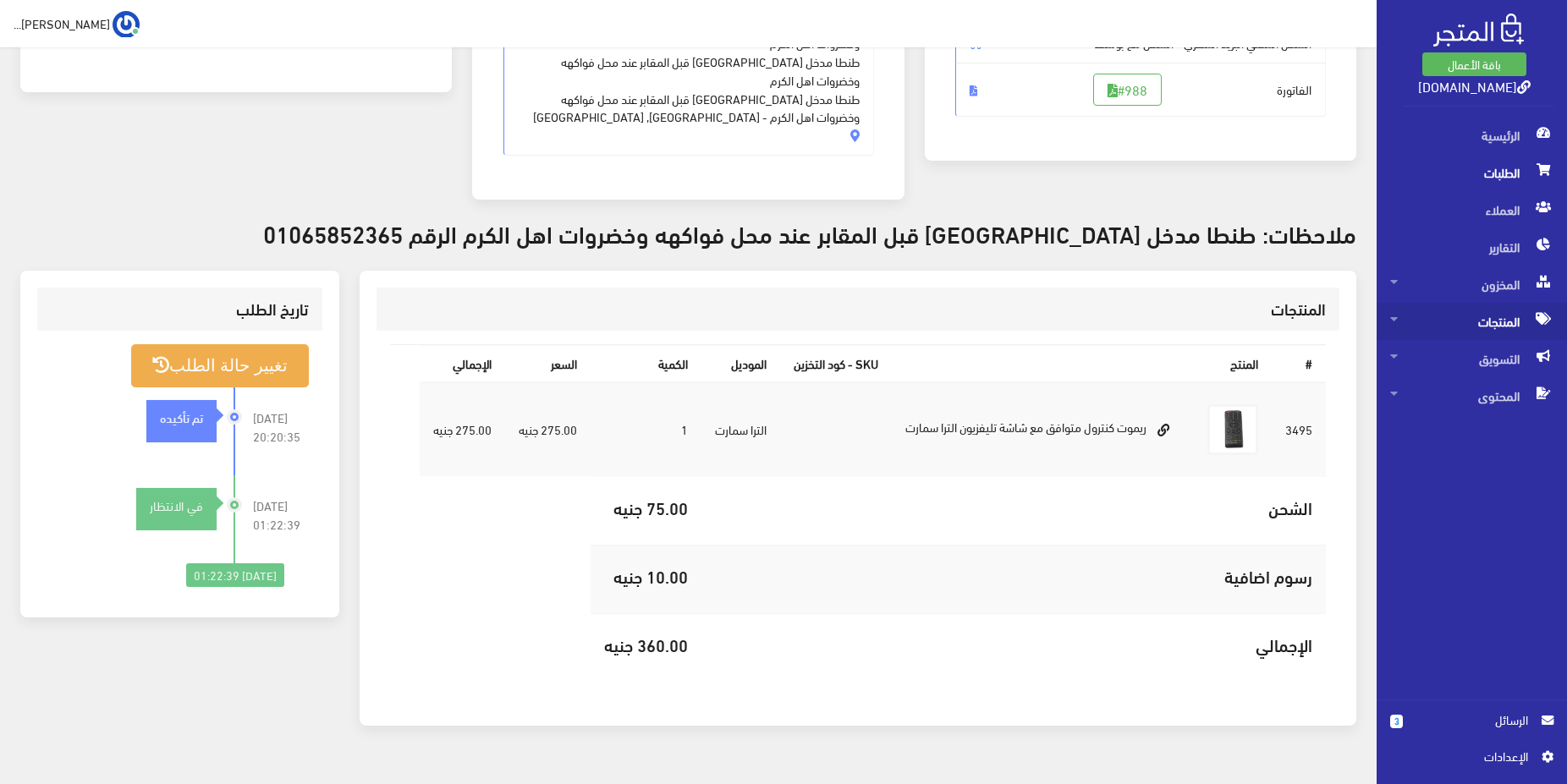
click at [1472, 319] on span "المنتجات" at bounding box center [1471, 320] width 163 height 37
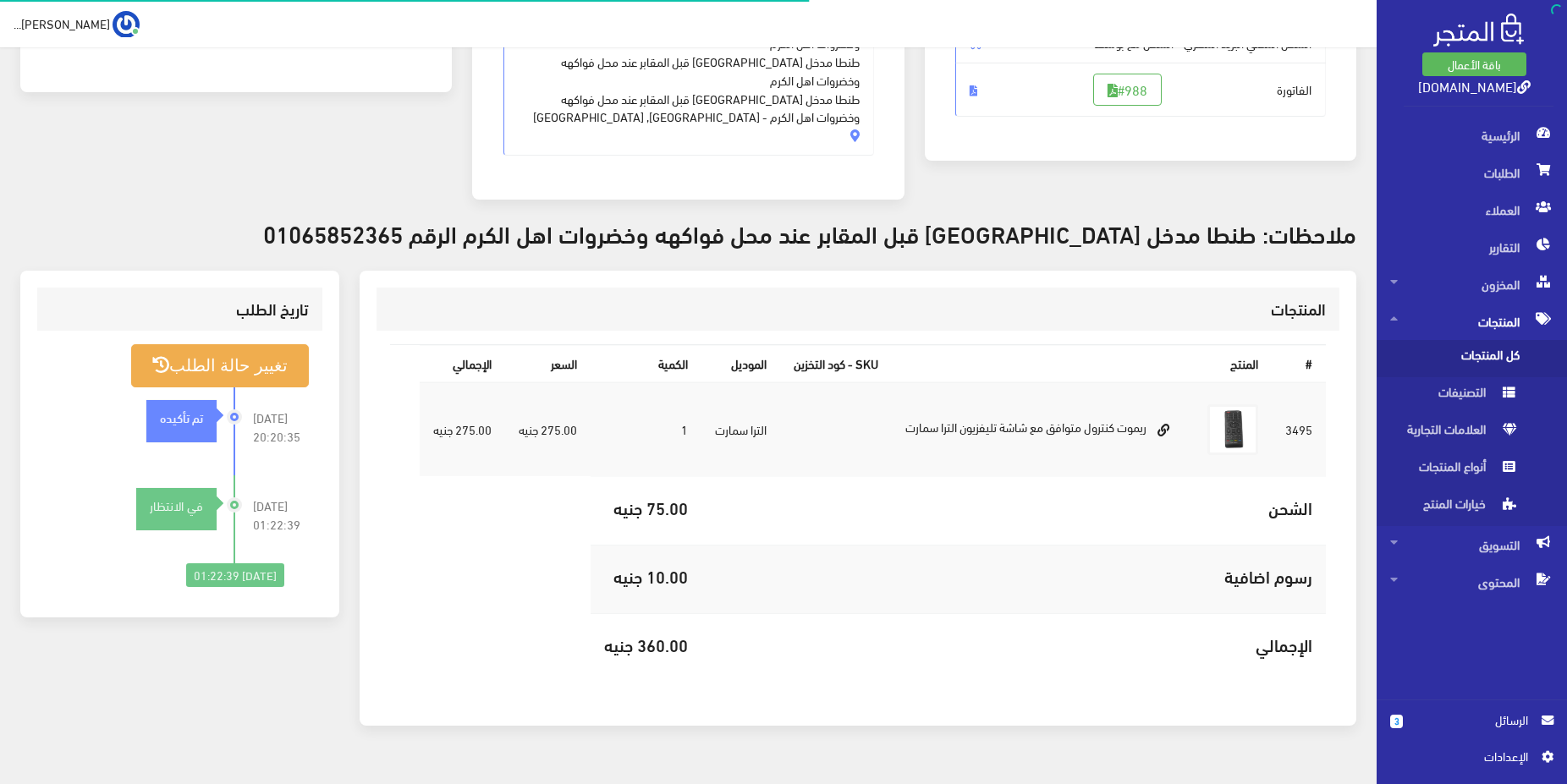
click at [1476, 351] on span "كل المنتجات" at bounding box center [1454, 358] width 128 height 37
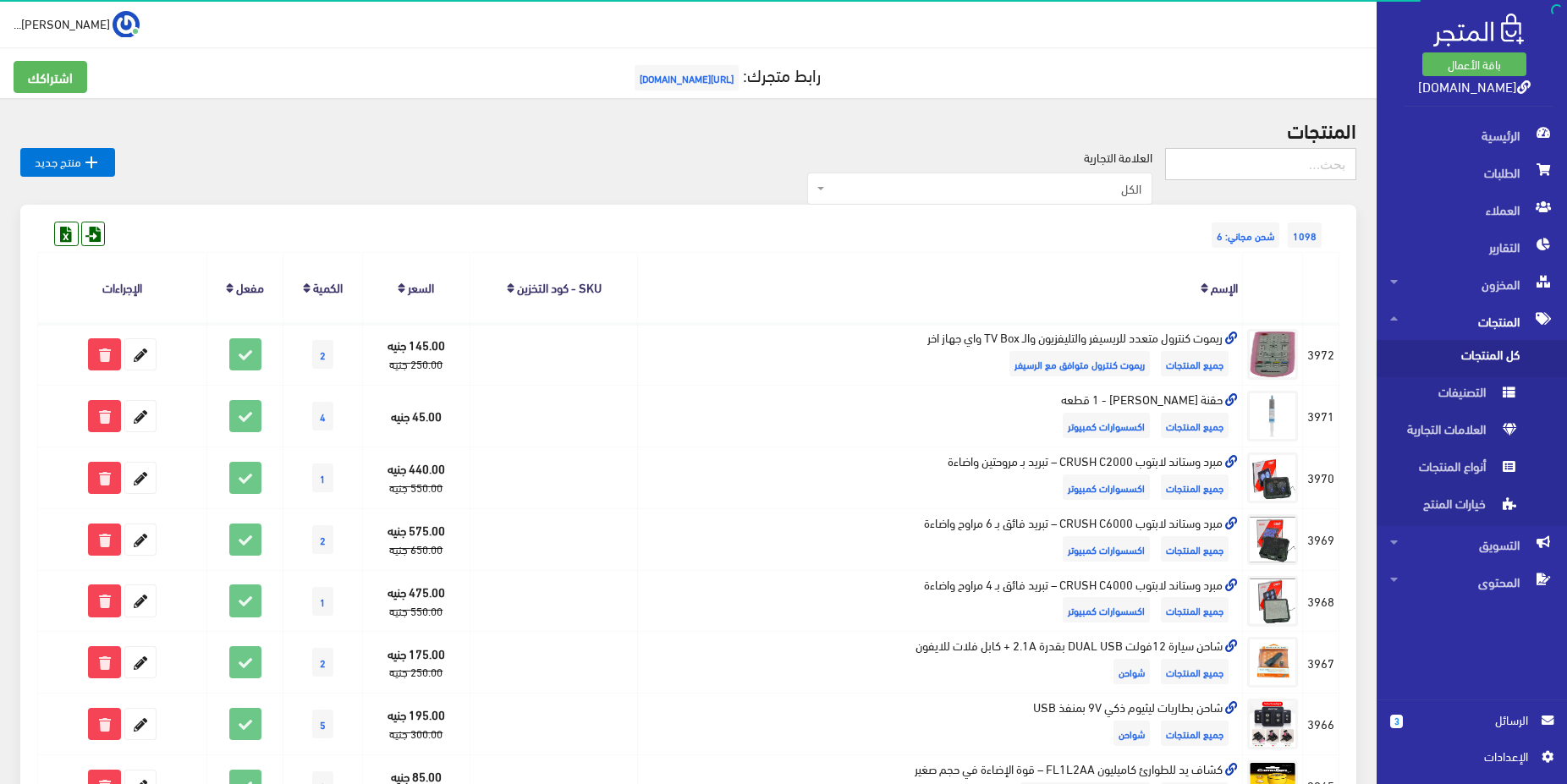
click at [1240, 161] on input "text" at bounding box center [1261, 164] width 191 height 32
type input "337"
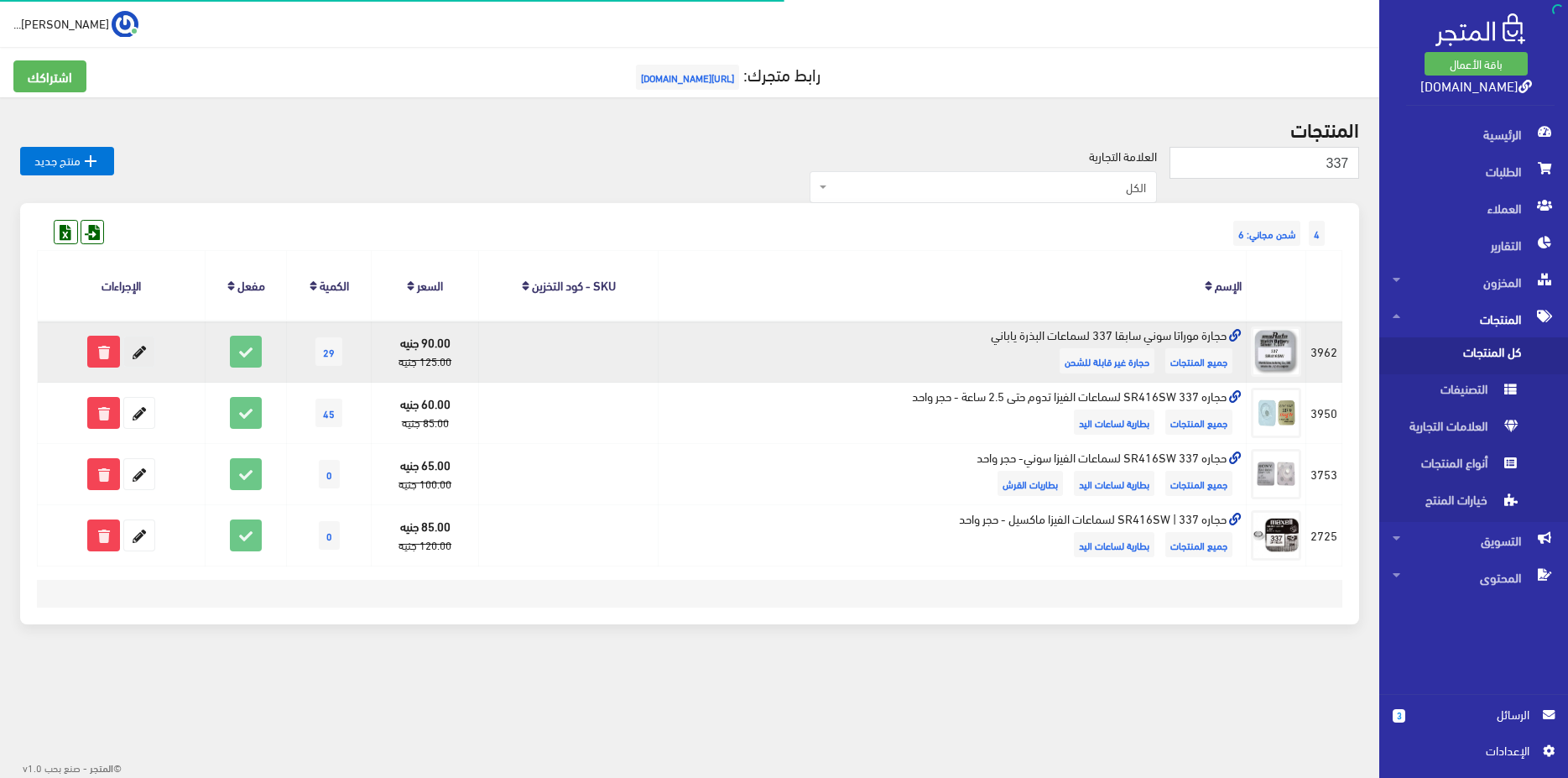
click at [145, 349] on icon at bounding box center [138, 351] width 30 height 30
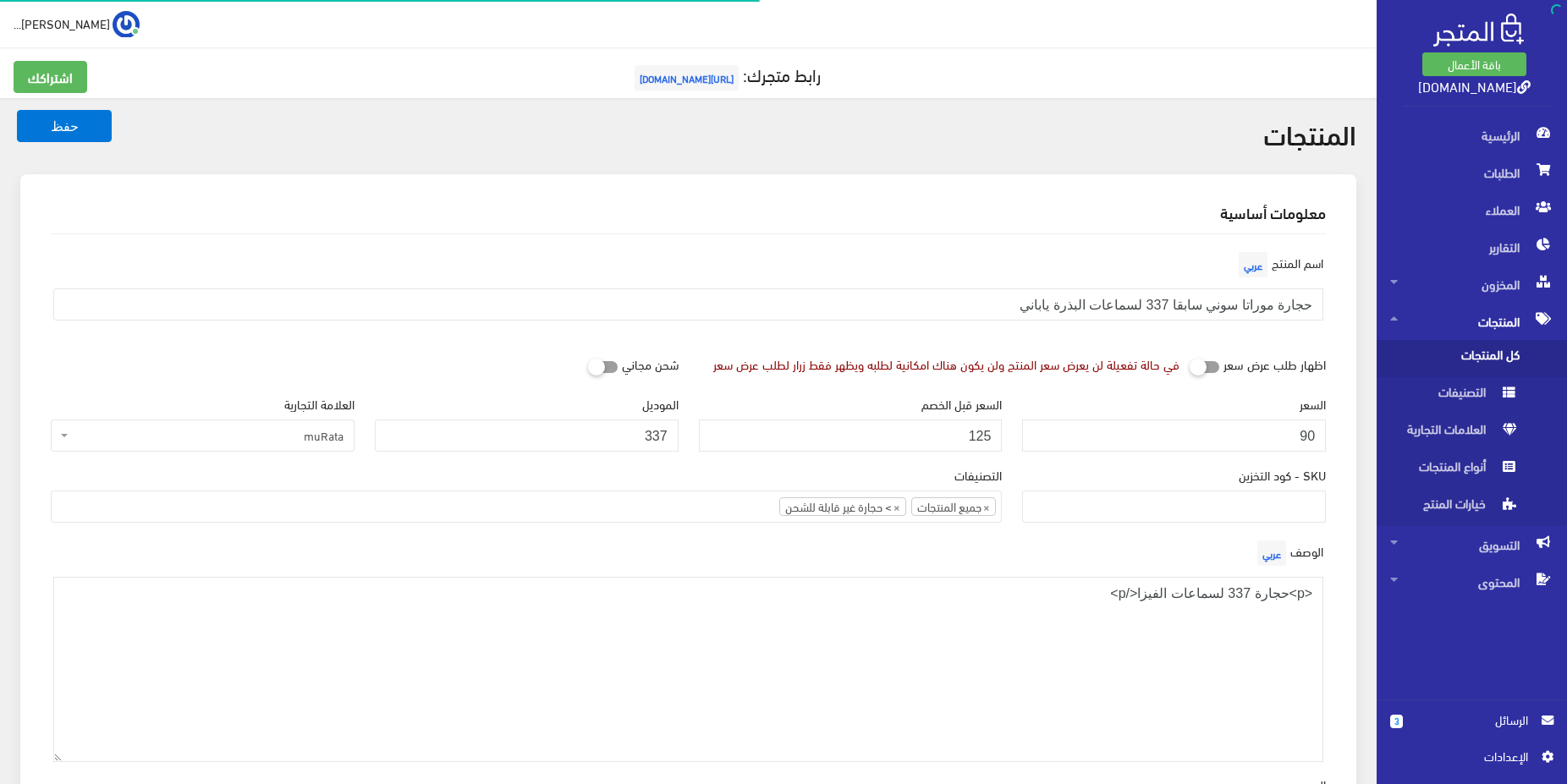
select select
click at [1280, 423] on input "90" at bounding box center [1174, 435] width 303 height 32
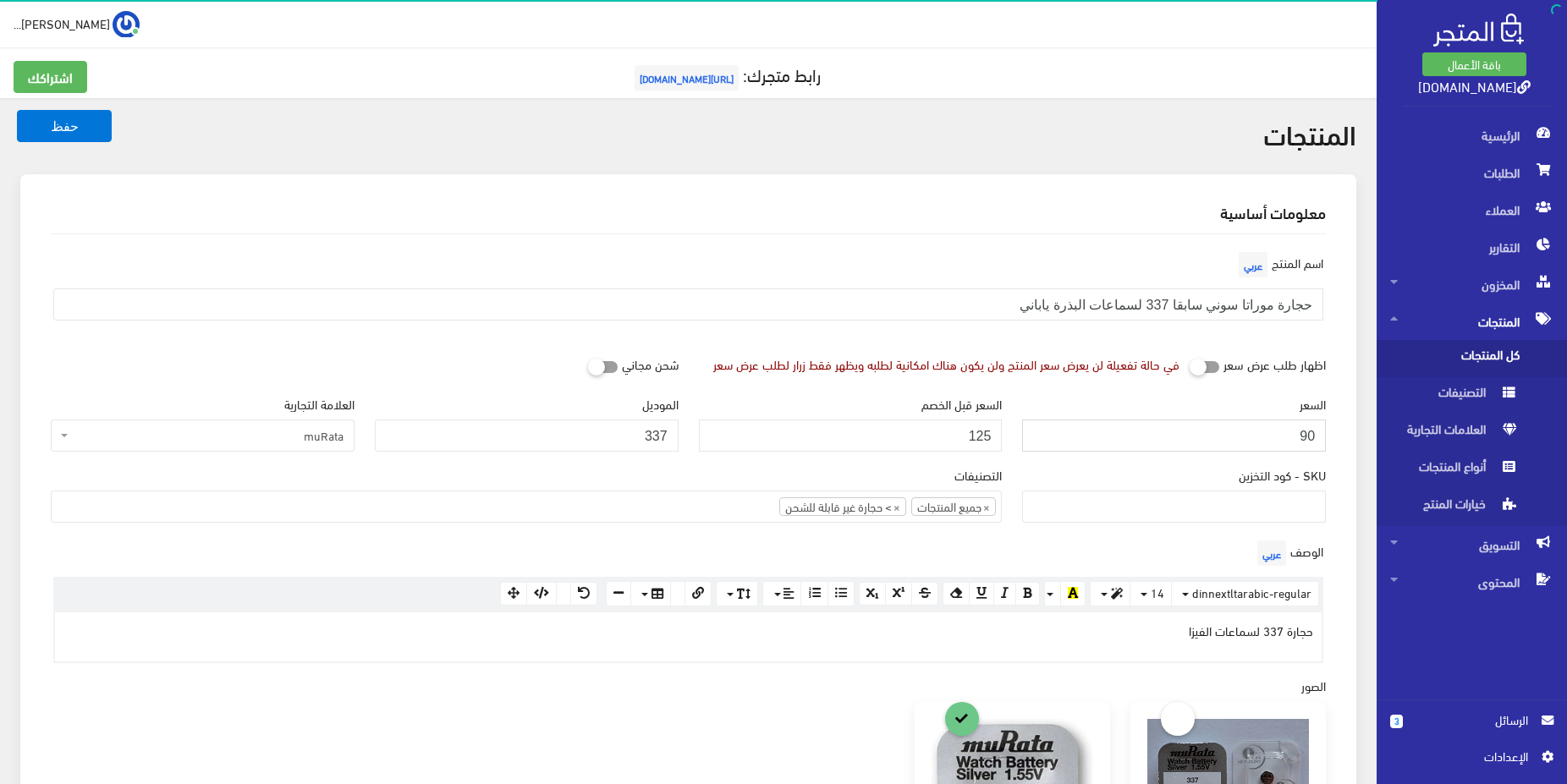
click at [1280, 423] on input "90" at bounding box center [1174, 435] width 303 height 32
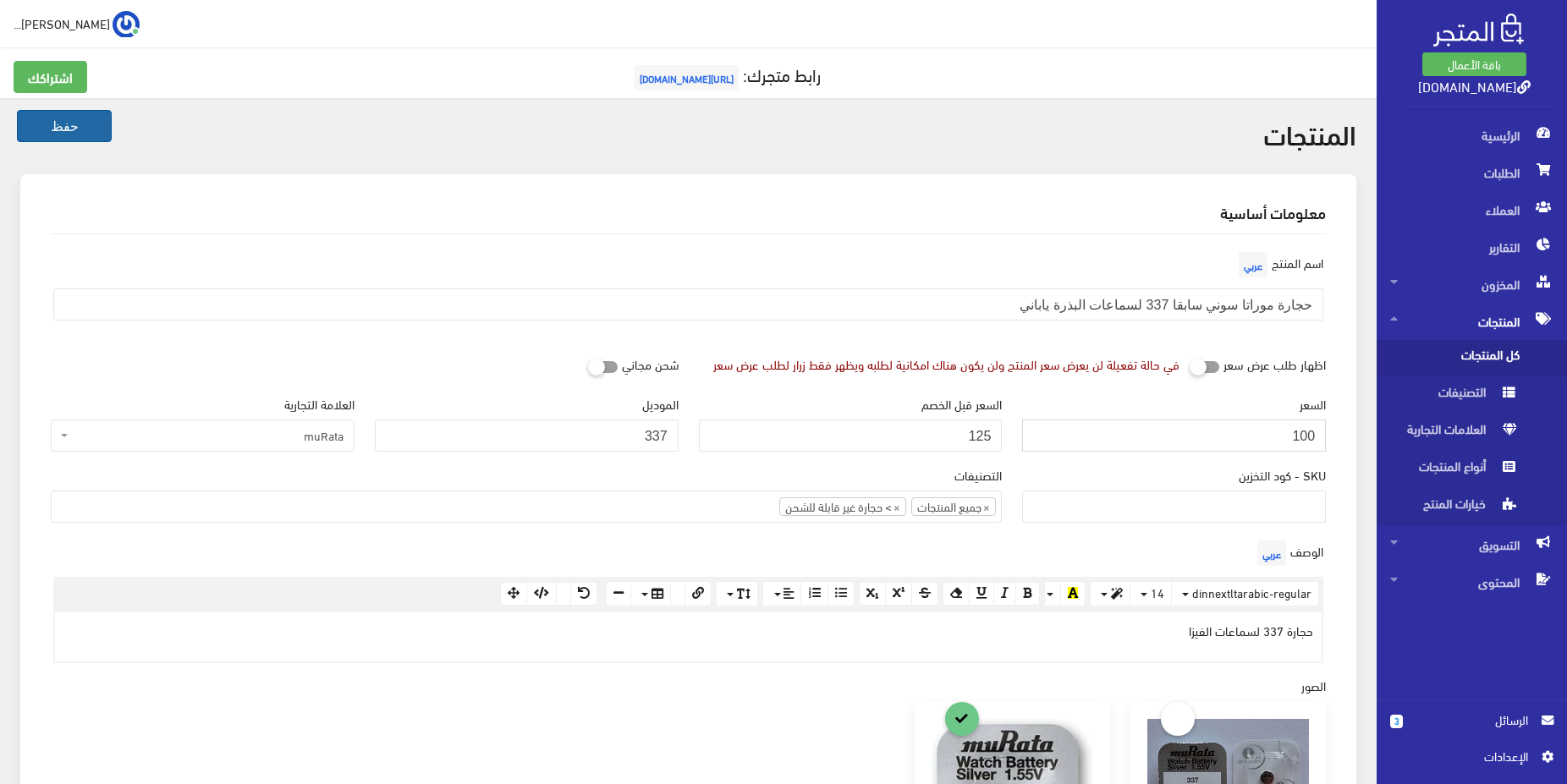
type input "100"
click at [35, 123] on button "حفظ" at bounding box center [65, 126] width 95 height 32
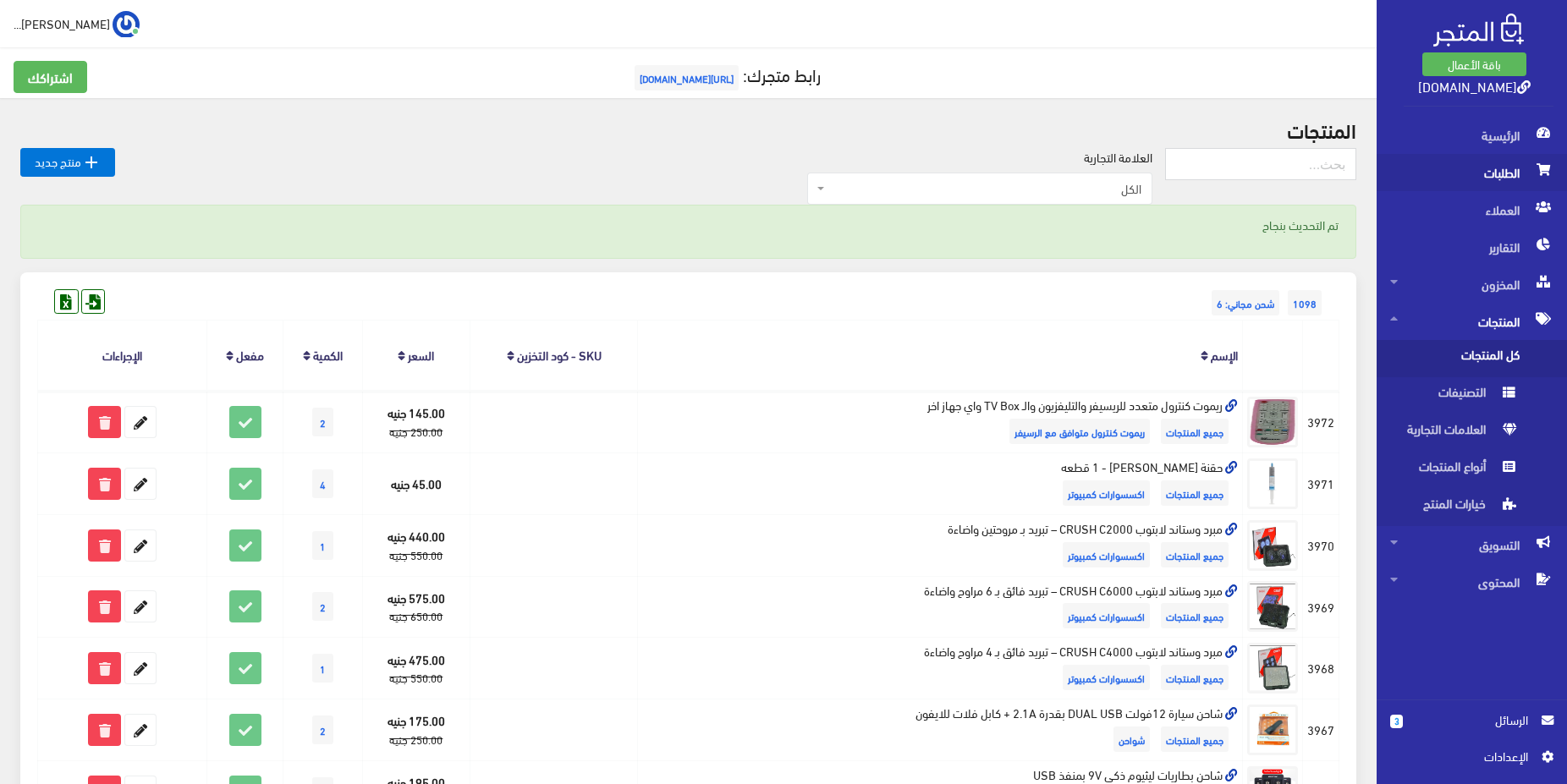
click at [1453, 190] on span "الطلبات" at bounding box center [1471, 172] width 163 height 37
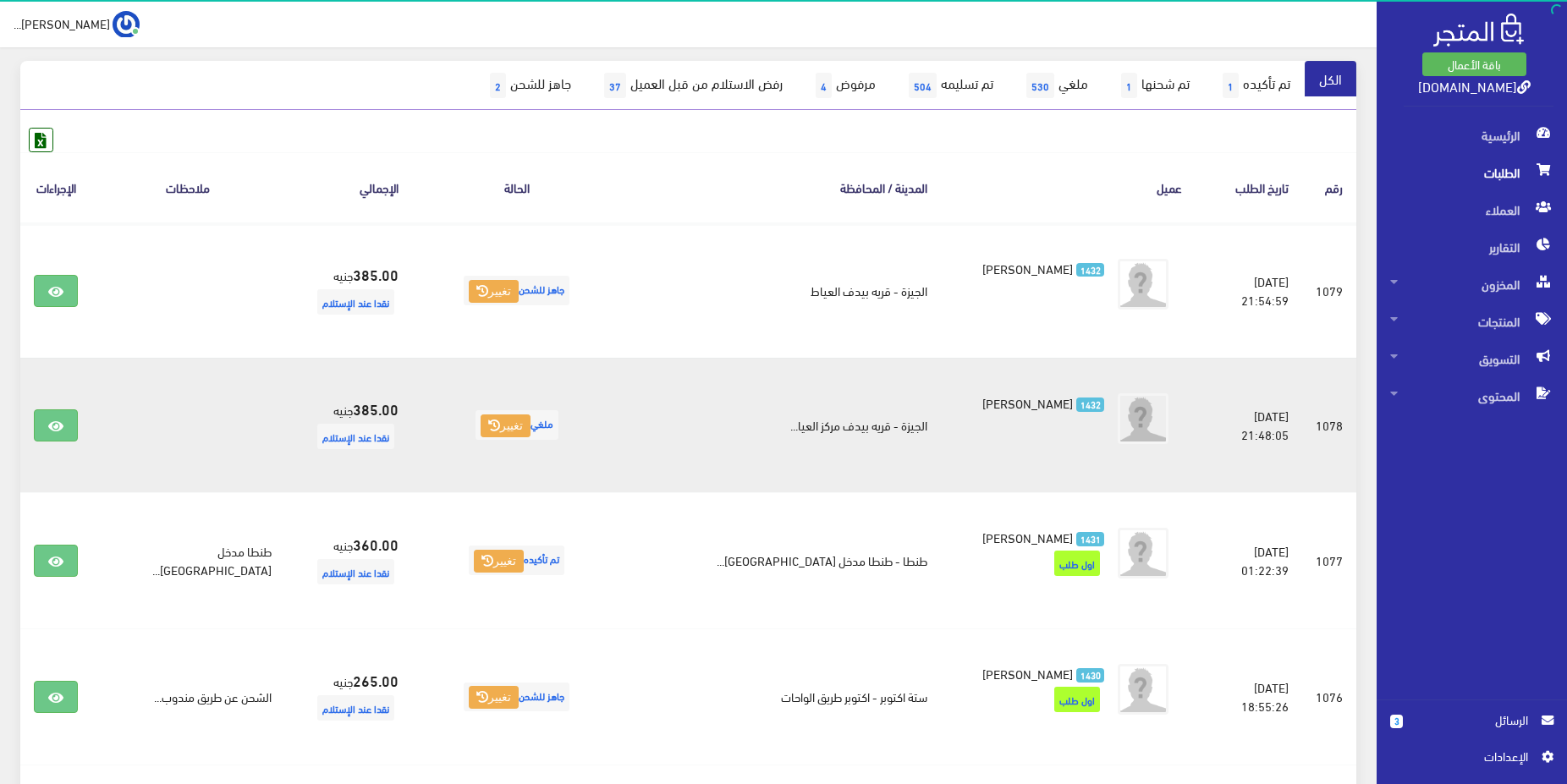
scroll to position [258, 0]
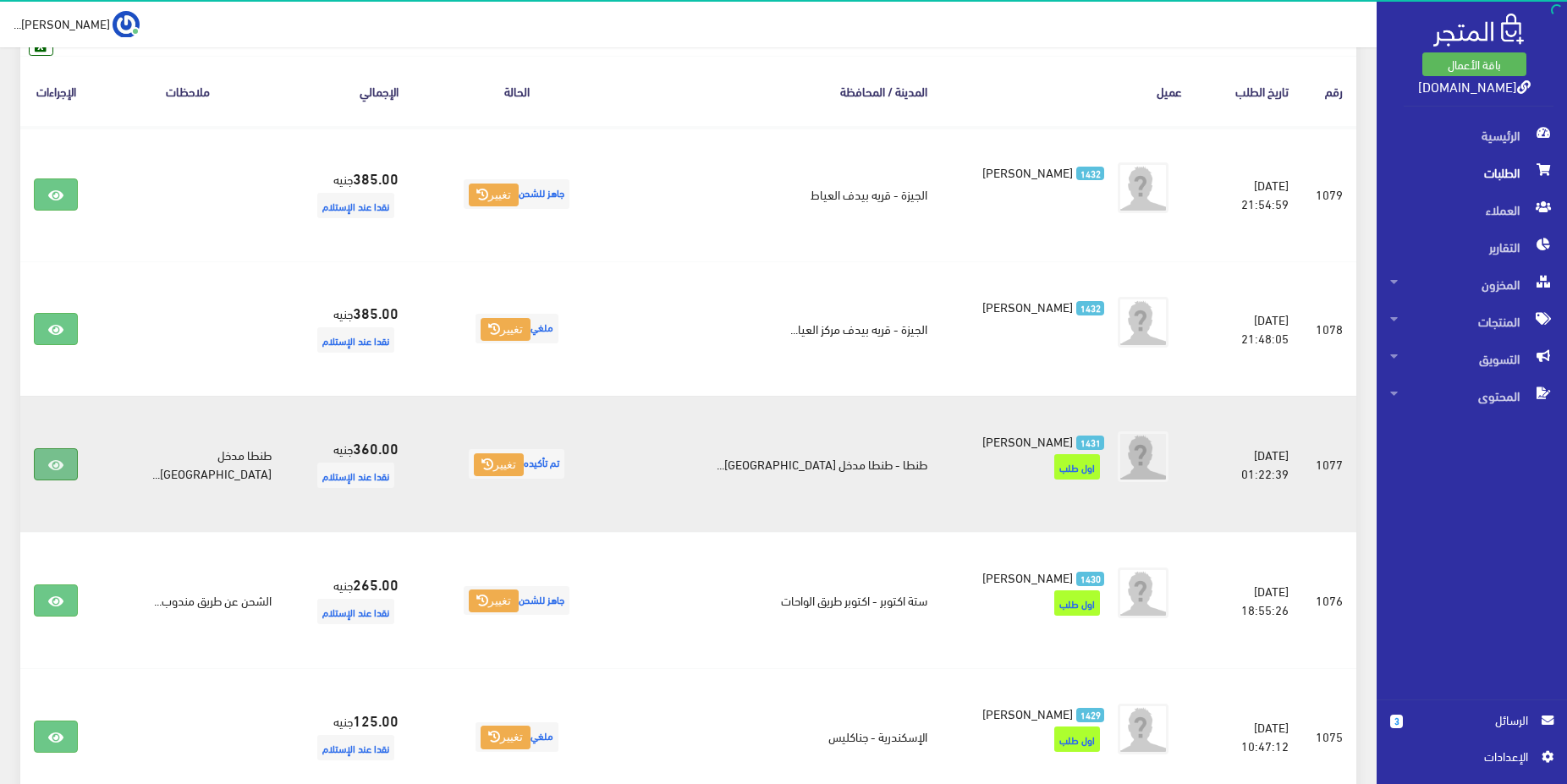
click at [55, 464] on icon at bounding box center [56, 465] width 16 height 14
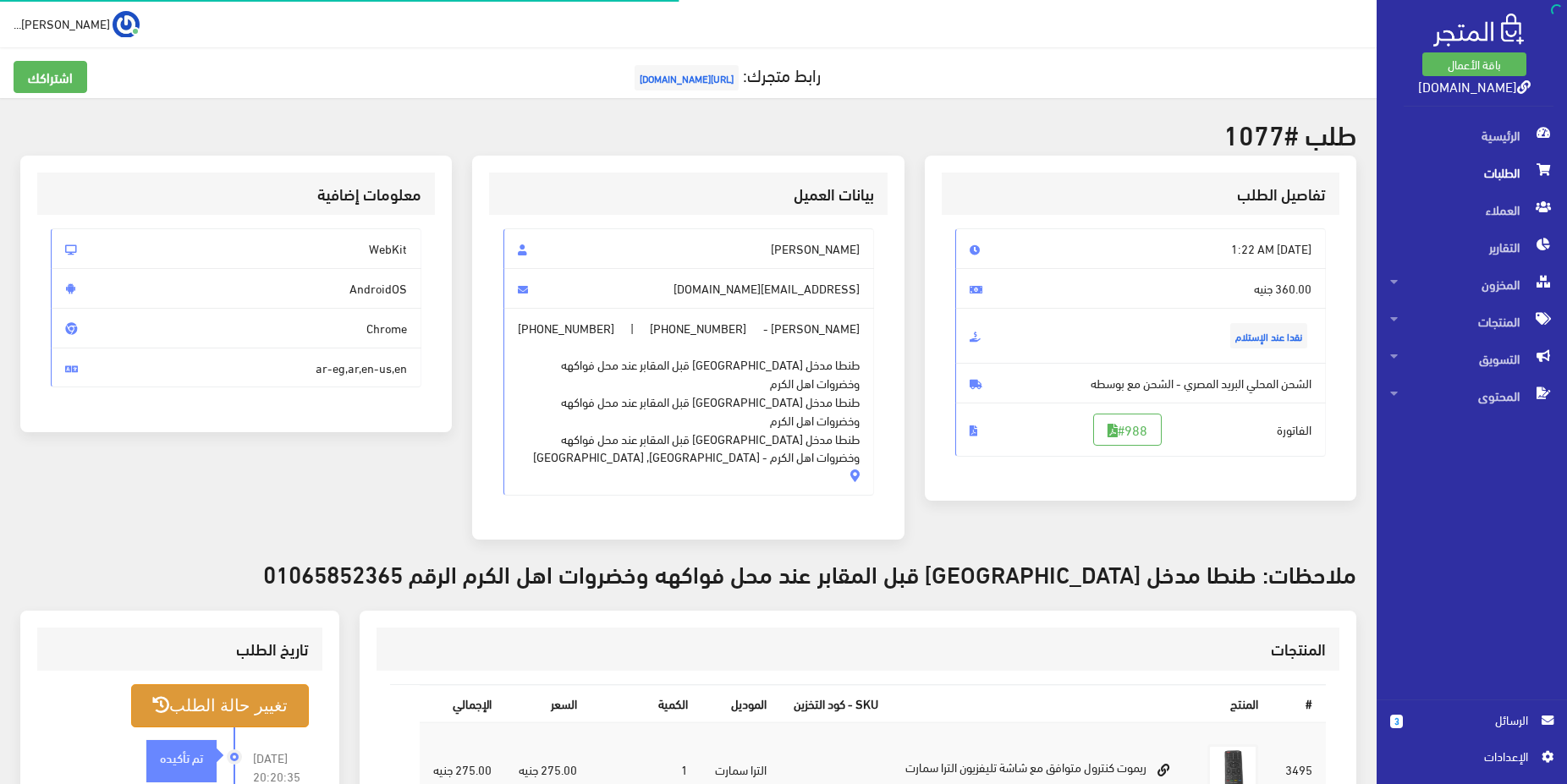
click at [221, 684] on button "تغيير حالة الطلب" at bounding box center [220, 706] width 178 height 43
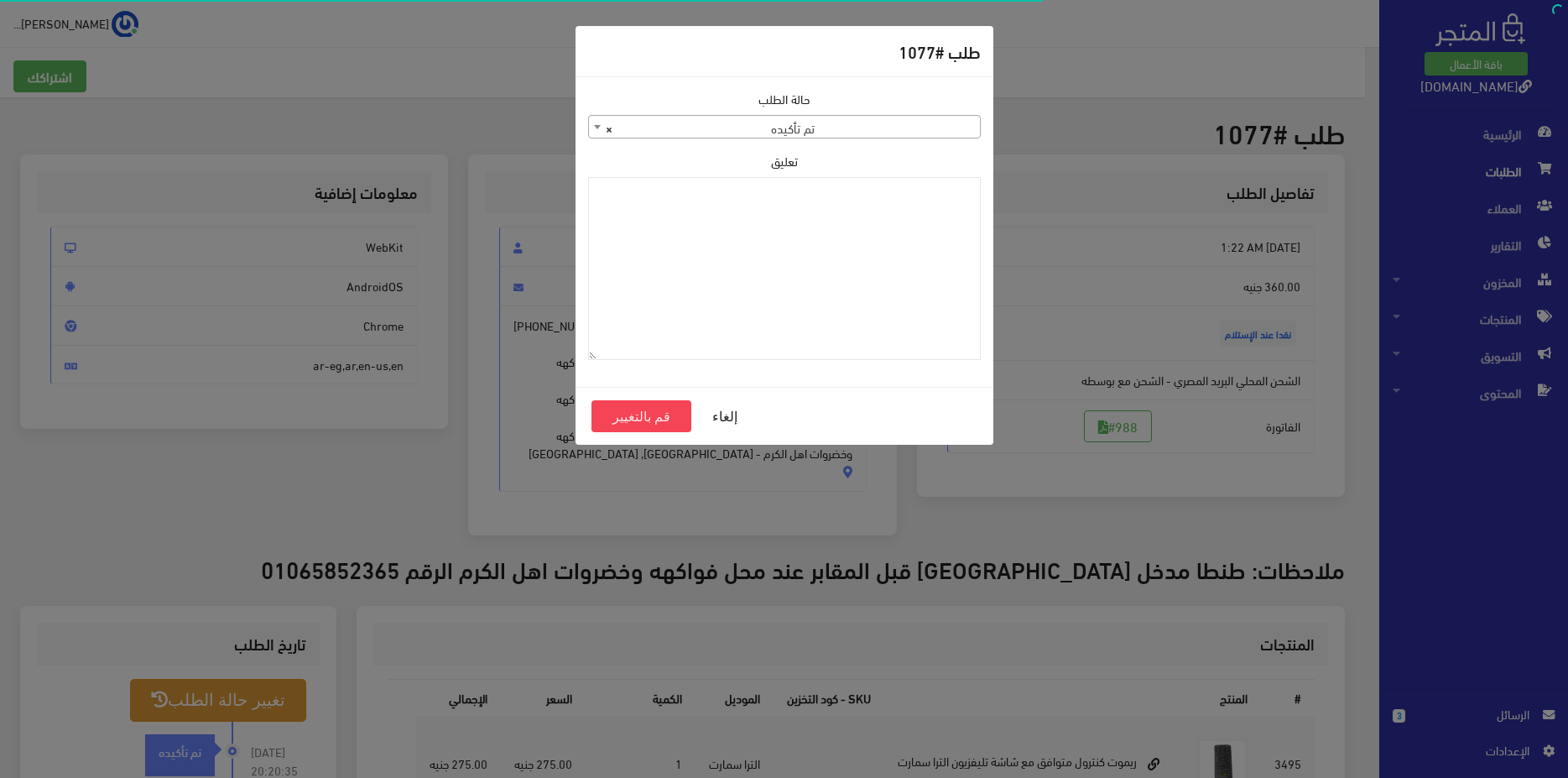
drag, startPoint x: 901, startPoint y: 144, endPoint x: 906, endPoint y: 133, distance: 12.1
click at [902, 144] on div "حالة الطلب تم تأكيده تم شحنها ملغي تم تسليمه مرفوض رفض الاستلام من قبل العميل ف…" at bounding box center [784, 232] width 413 height 284
click at [906, 128] on span "× تم تأكيده" at bounding box center [784, 127] width 391 height 23
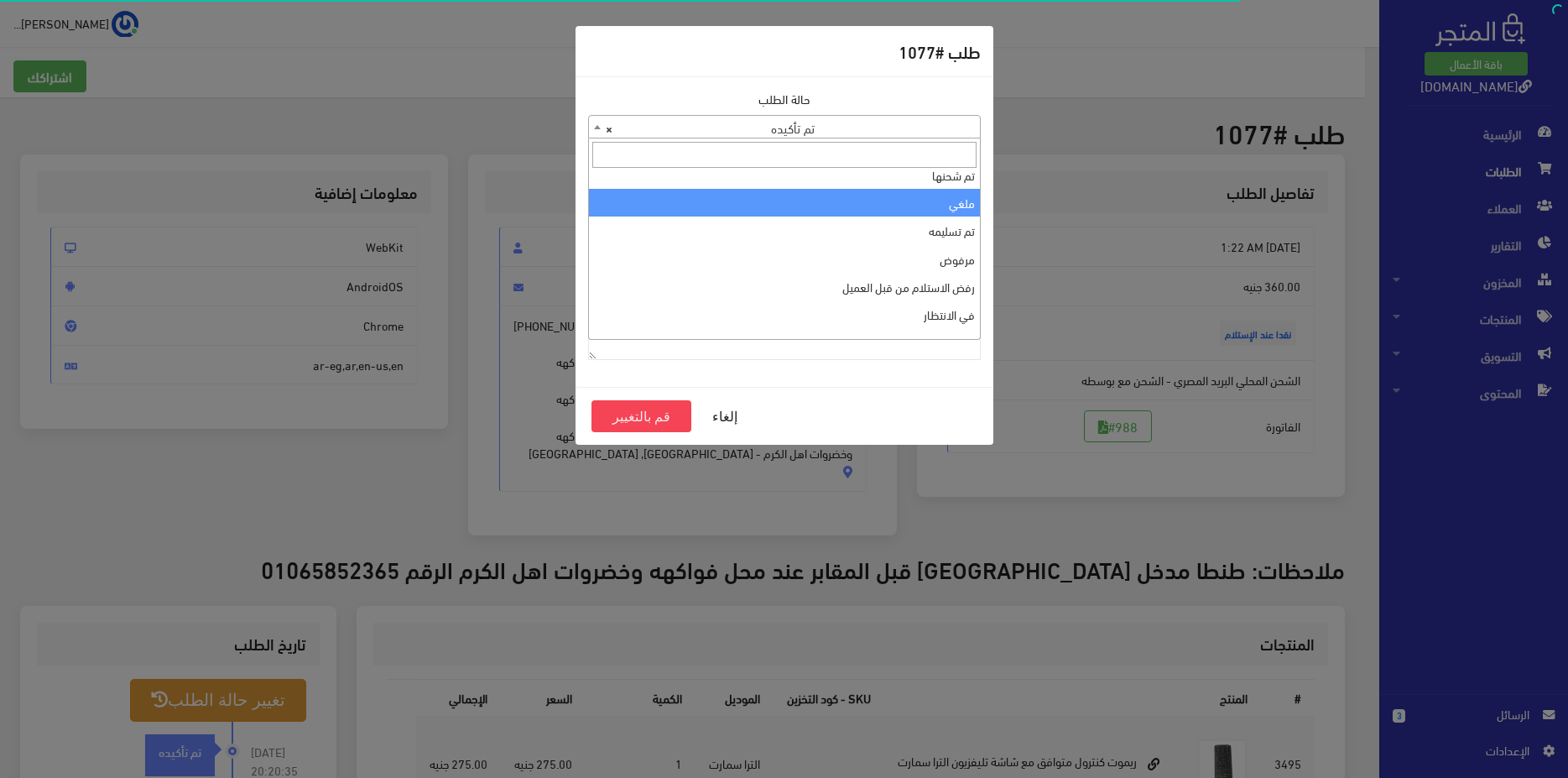
scroll to position [56, 0]
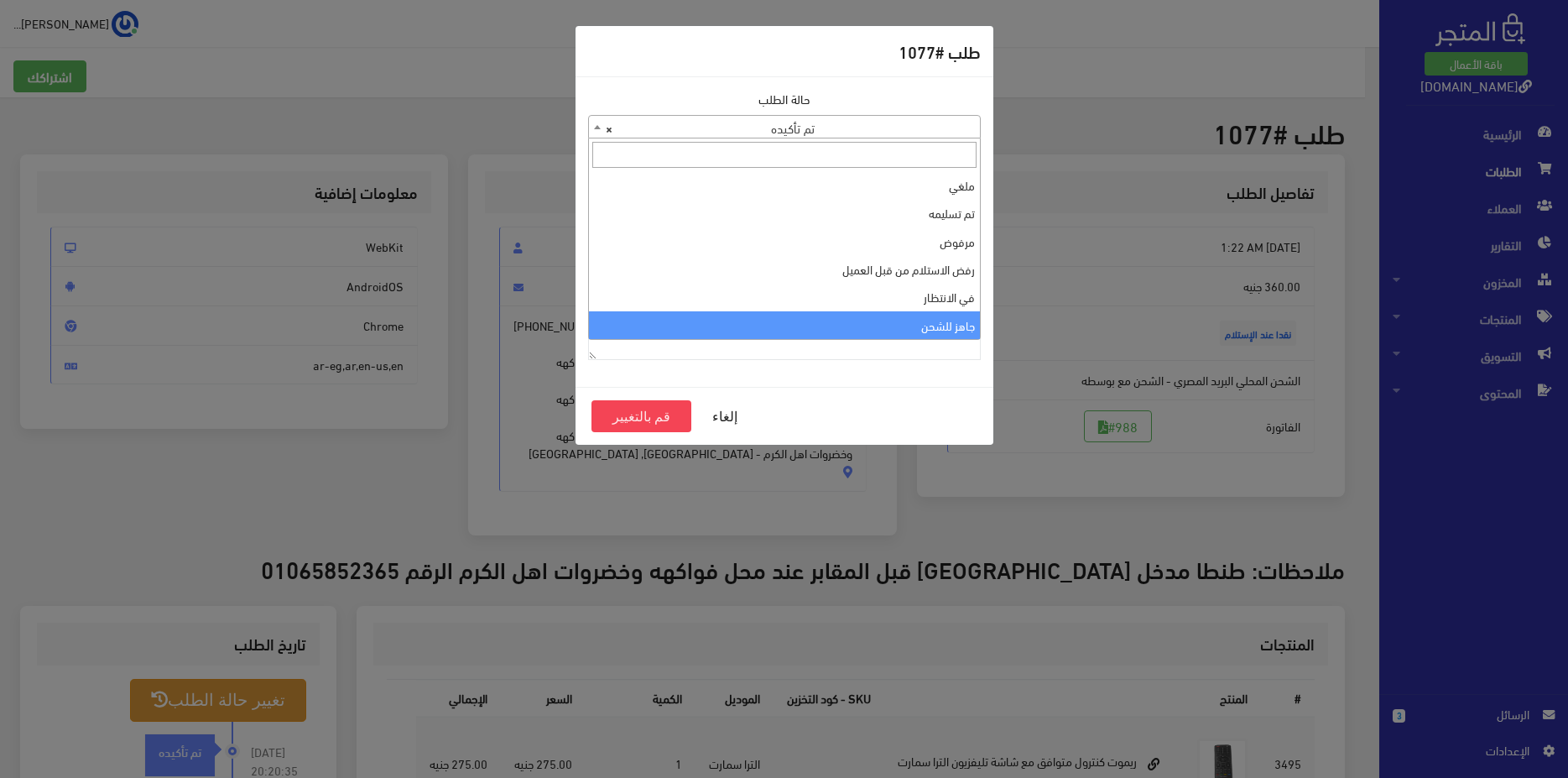
select select "13"
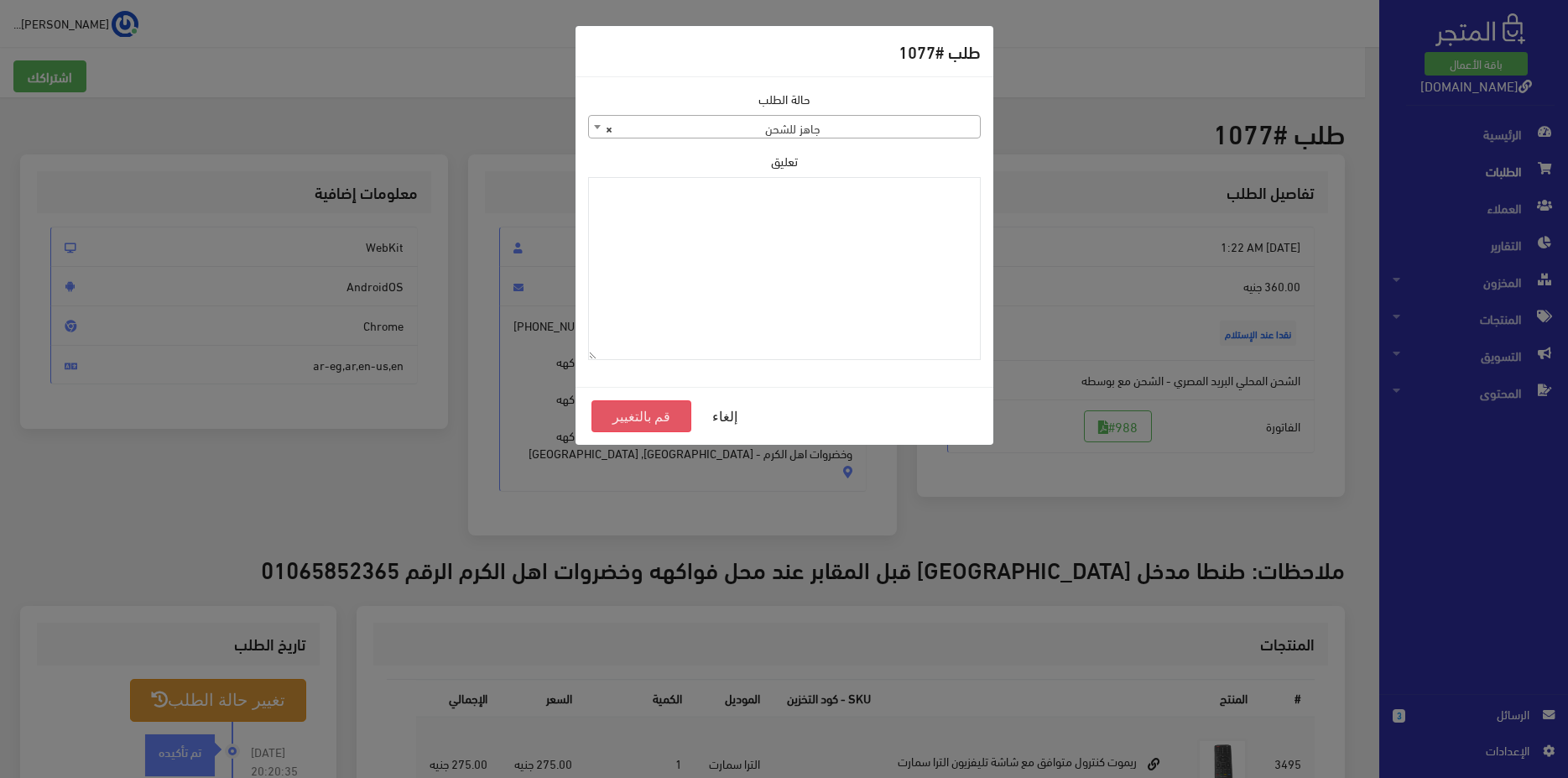
click at [625, 413] on button "قم بالتغيير" at bounding box center [642, 416] width 101 height 32
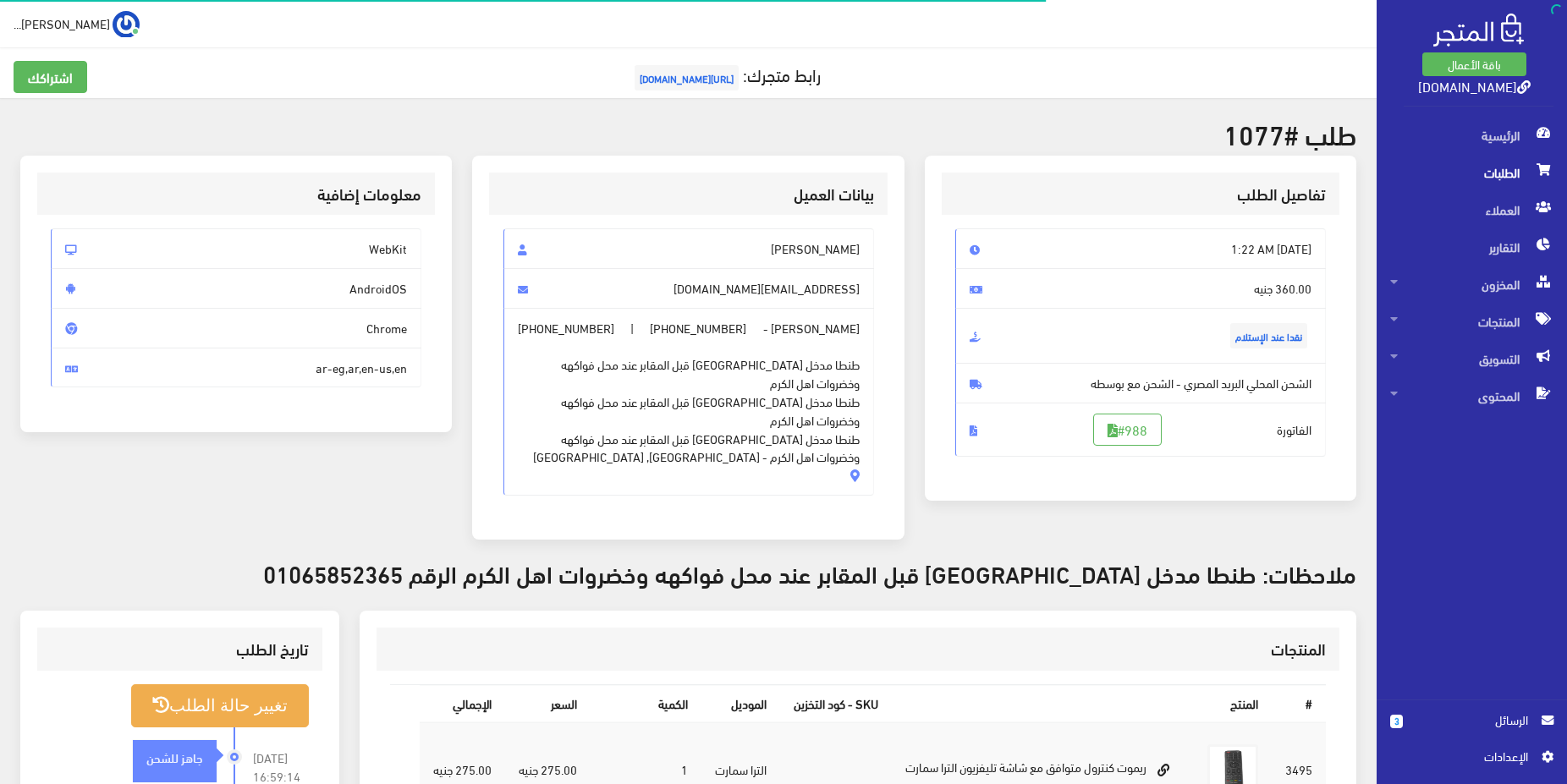
click at [1458, 175] on span "الطلبات" at bounding box center [1471, 172] width 163 height 37
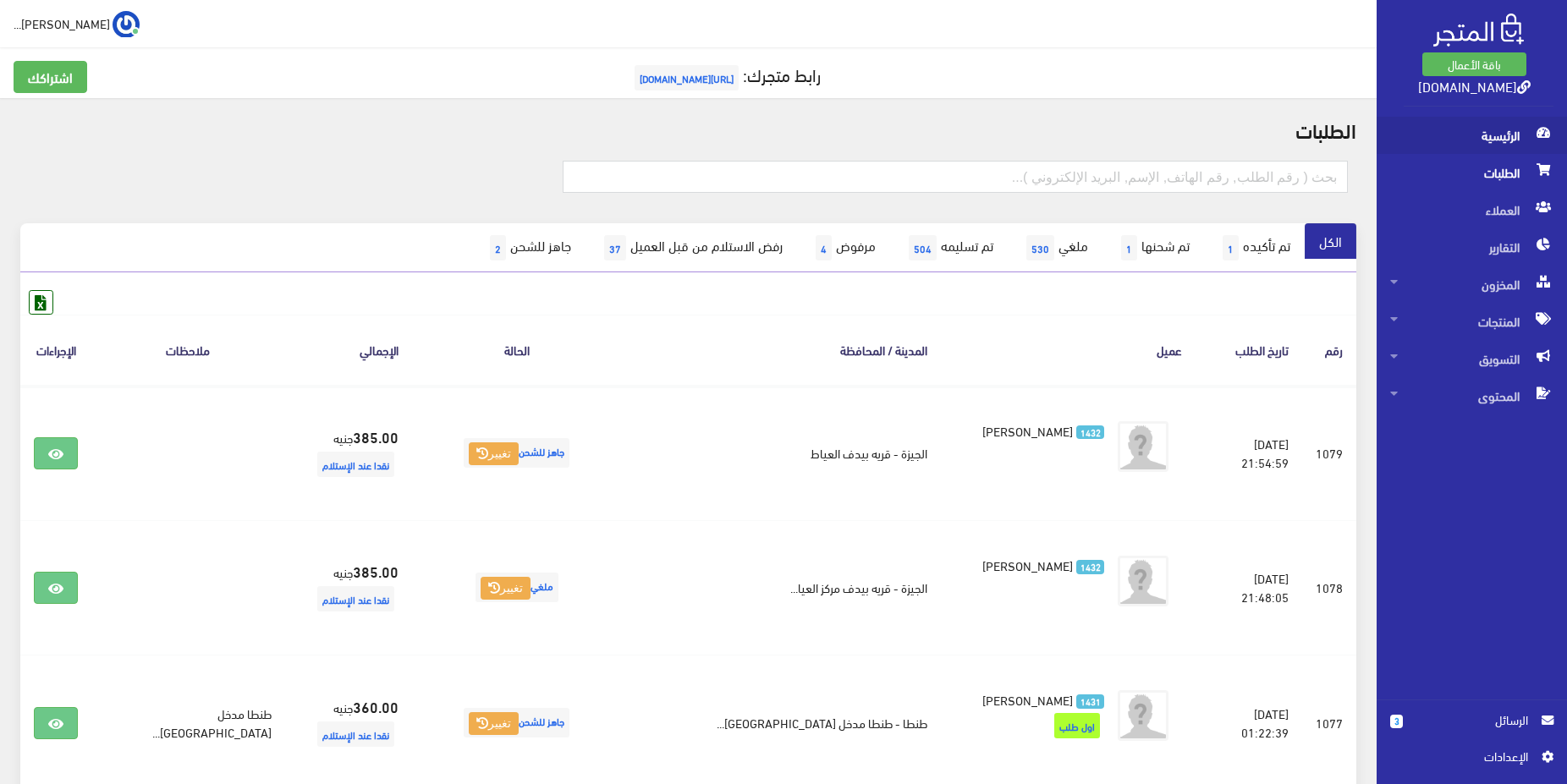
click at [1469, 141] on span "الرئيسية" at bounding box center [1471, 134] width 163 height 37
